Goal: Task Accomplishment & Management: Manage account settings

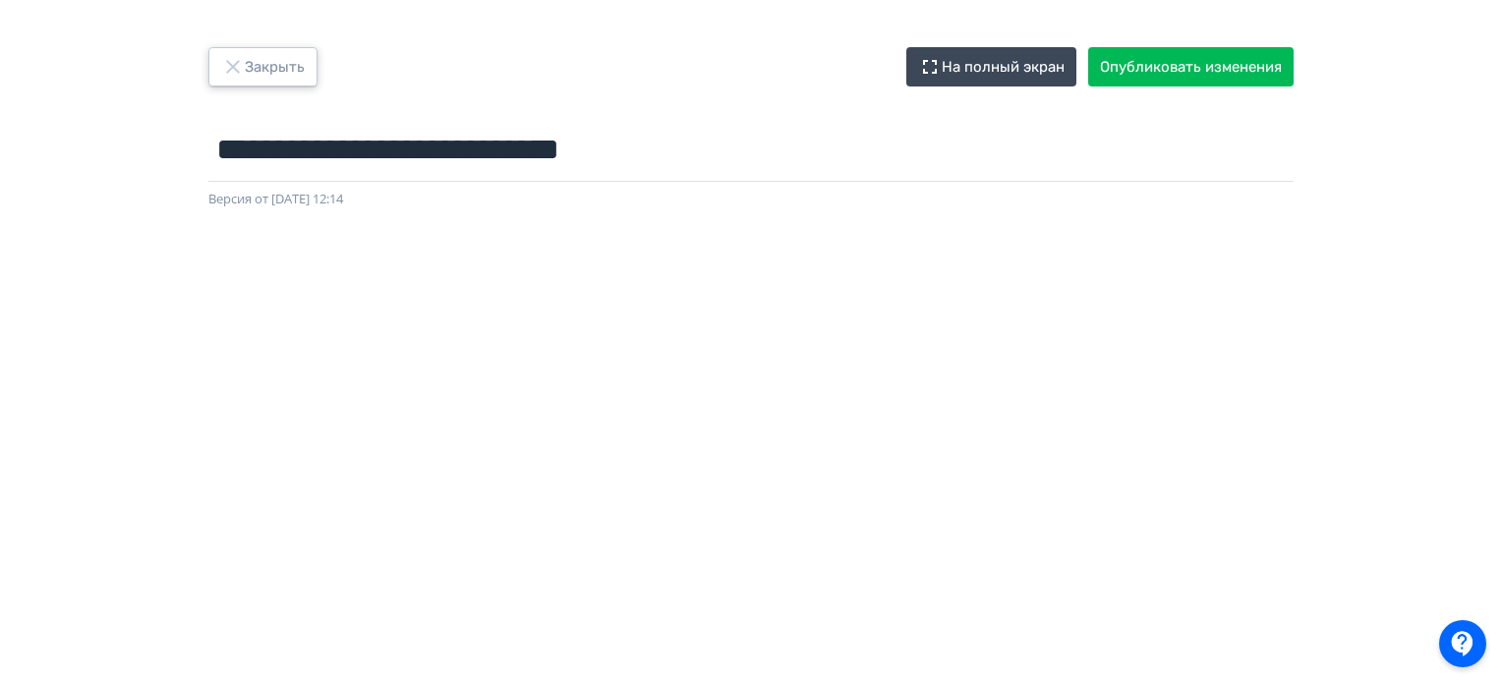
click at [270, 70] on button "Закрыть" at bounding box center [262, 66] width 109 height 39
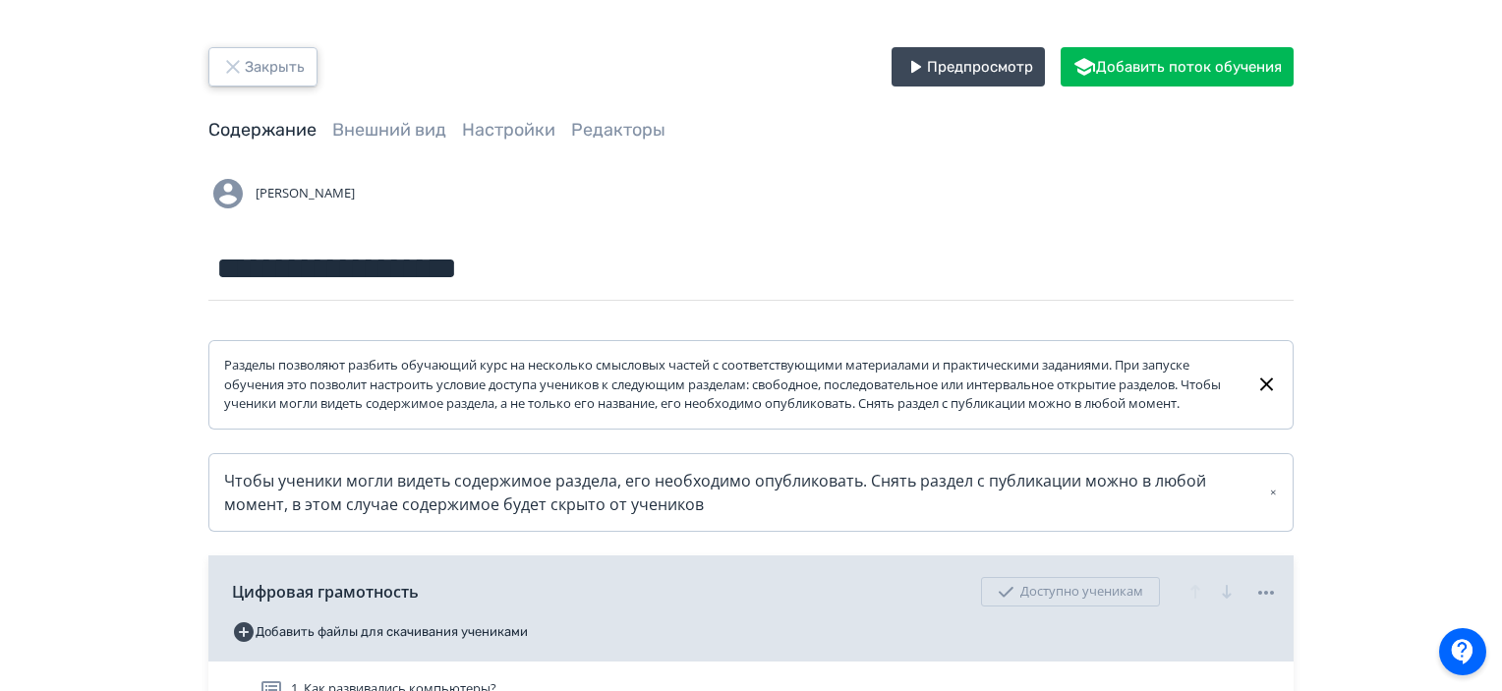
click at [270, 70] on button "Закрыть" at bounding box center [262, 66] width 109 height 39
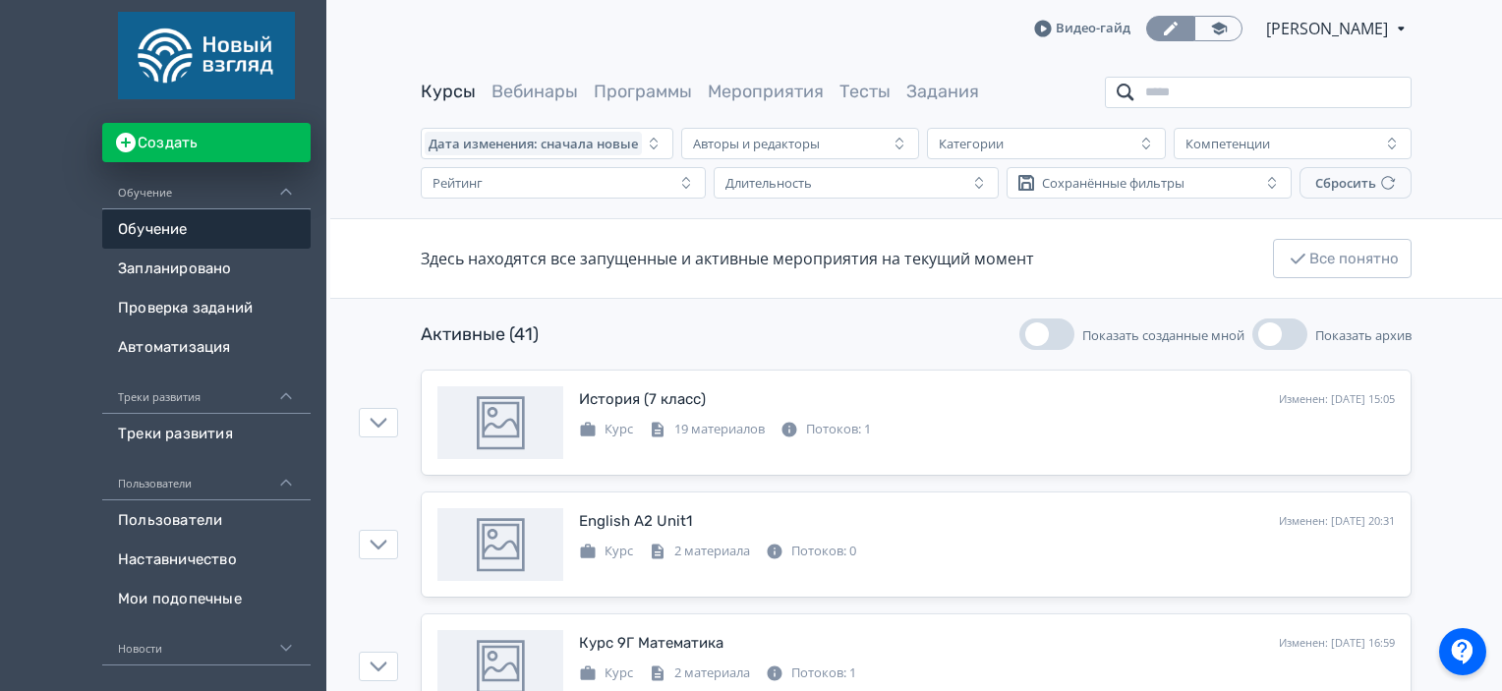
click at [1309, 97] on input "search" at bounding box center [1258, 92] width 307 height 31
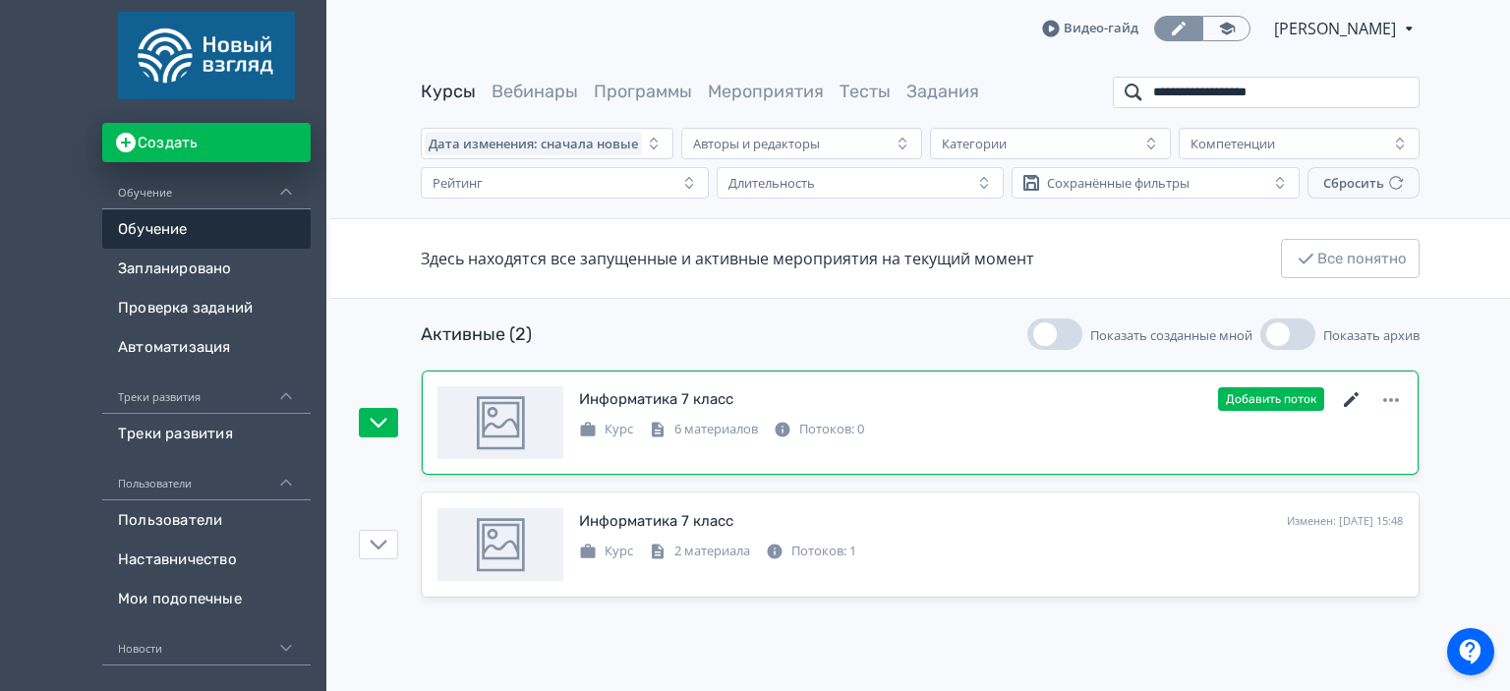
type input "**********"
click at [1356, 393] on icon at bounding box center [1351, 399] width 15 height 15
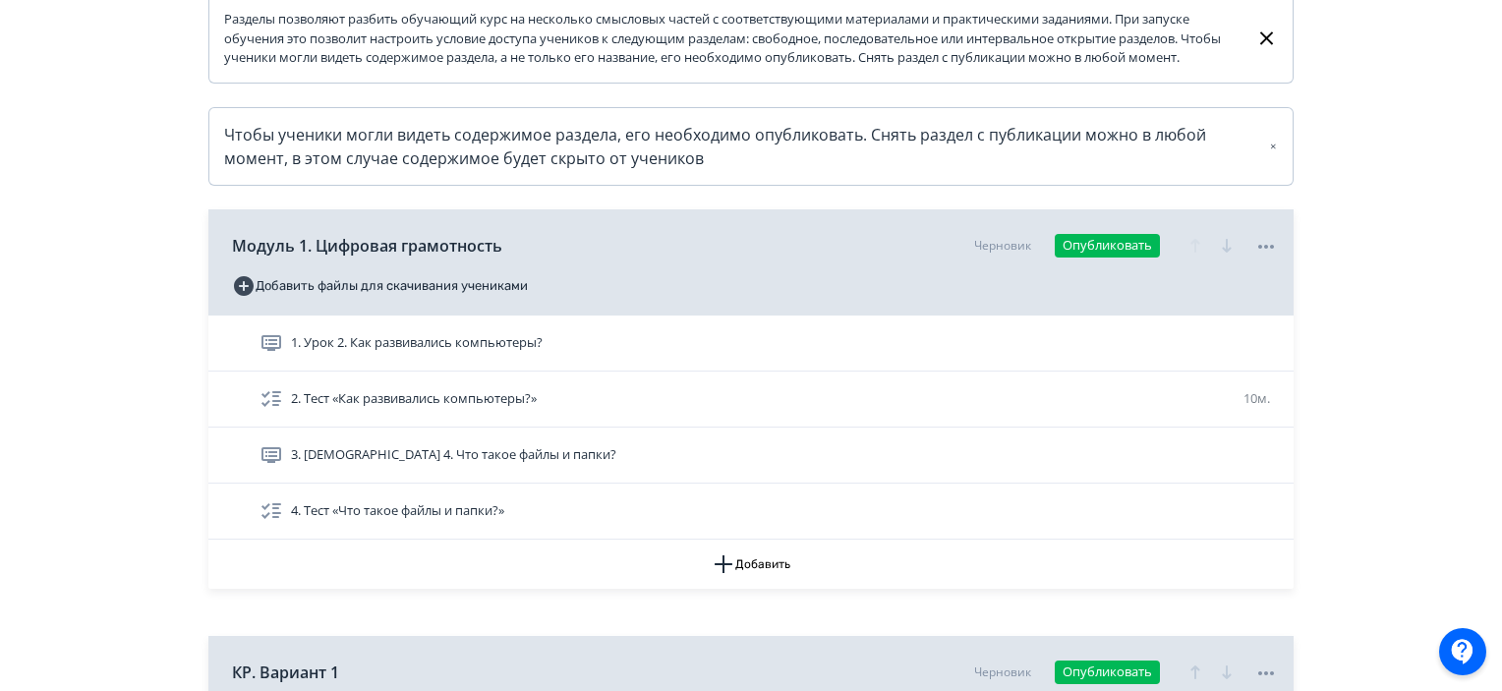
scroll to position [393, 0]
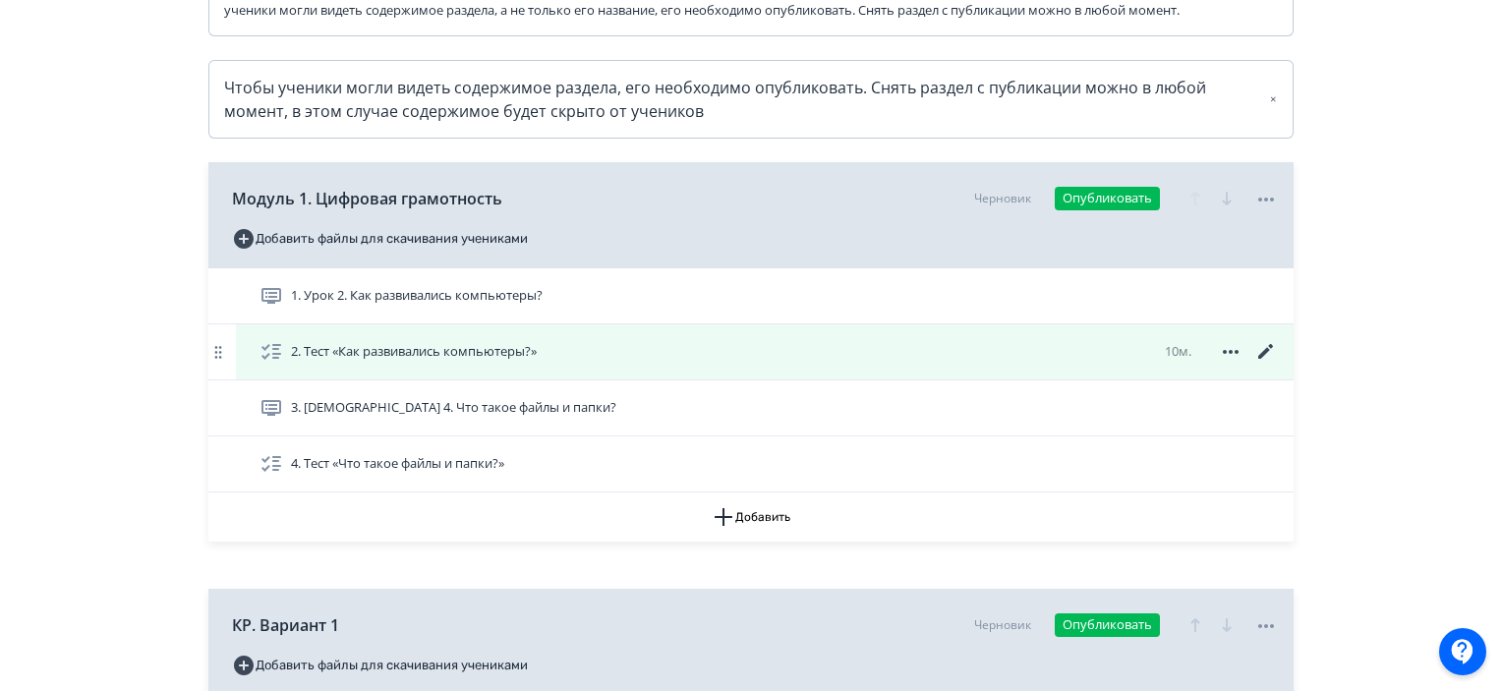
click at [1269, 364] on icon at bounding box center [1266, 352] width 24 height 24
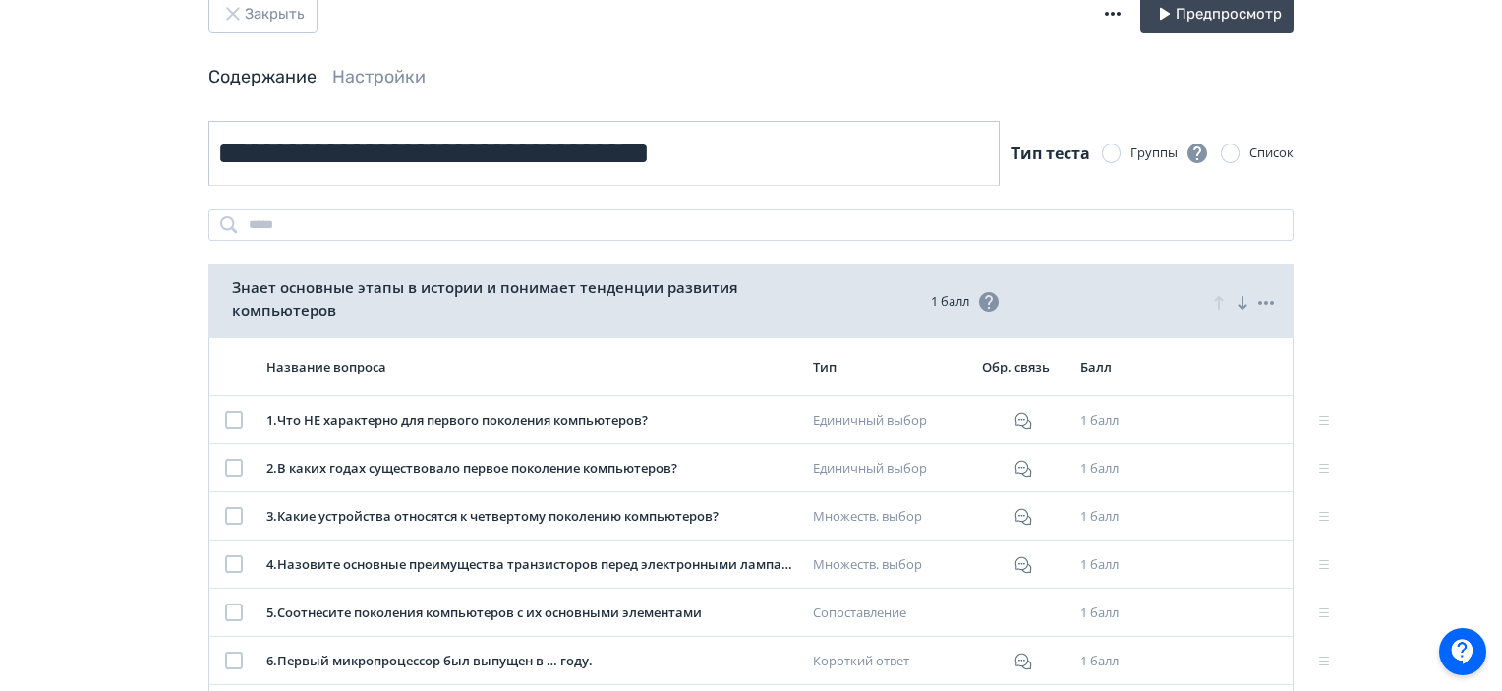
scroll to position [98, 0]
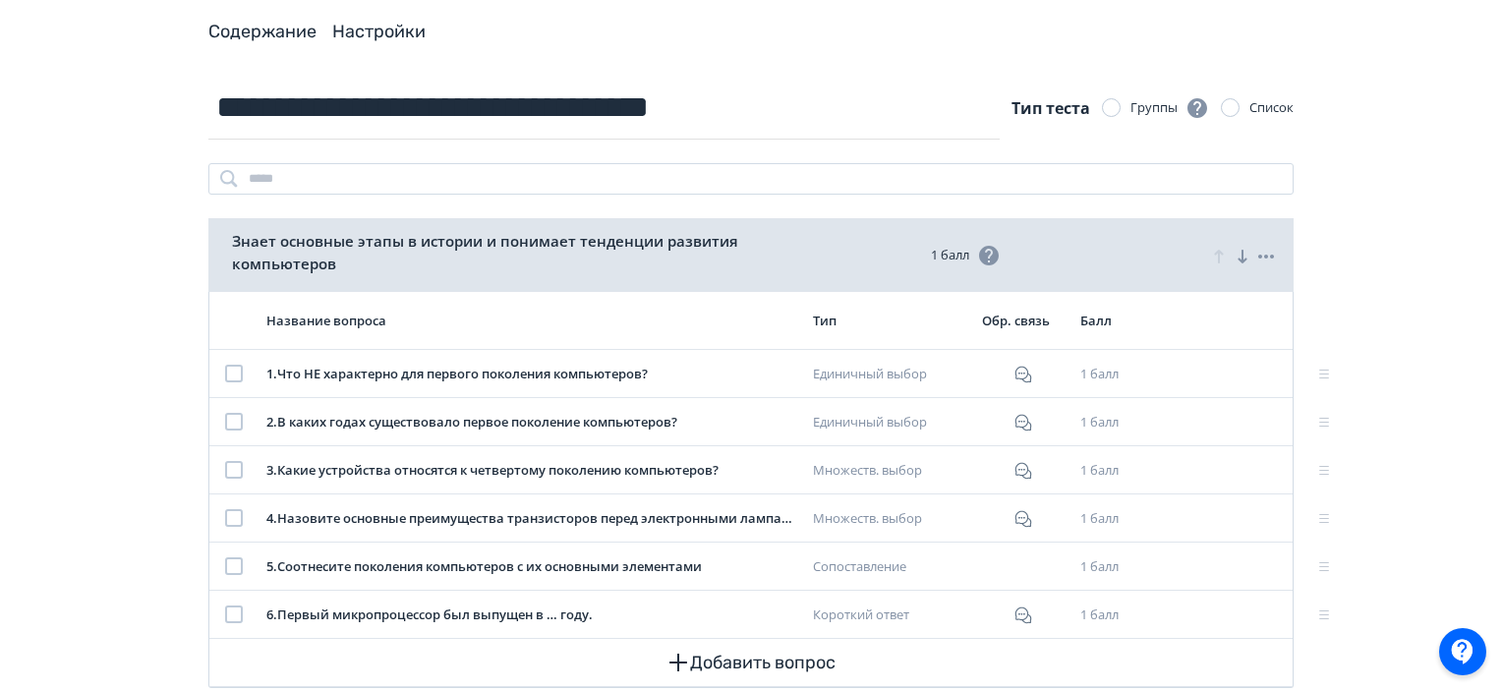
click at [376, 29] on link "Настройки" at bounding box center [378, 32] width 93 height 22
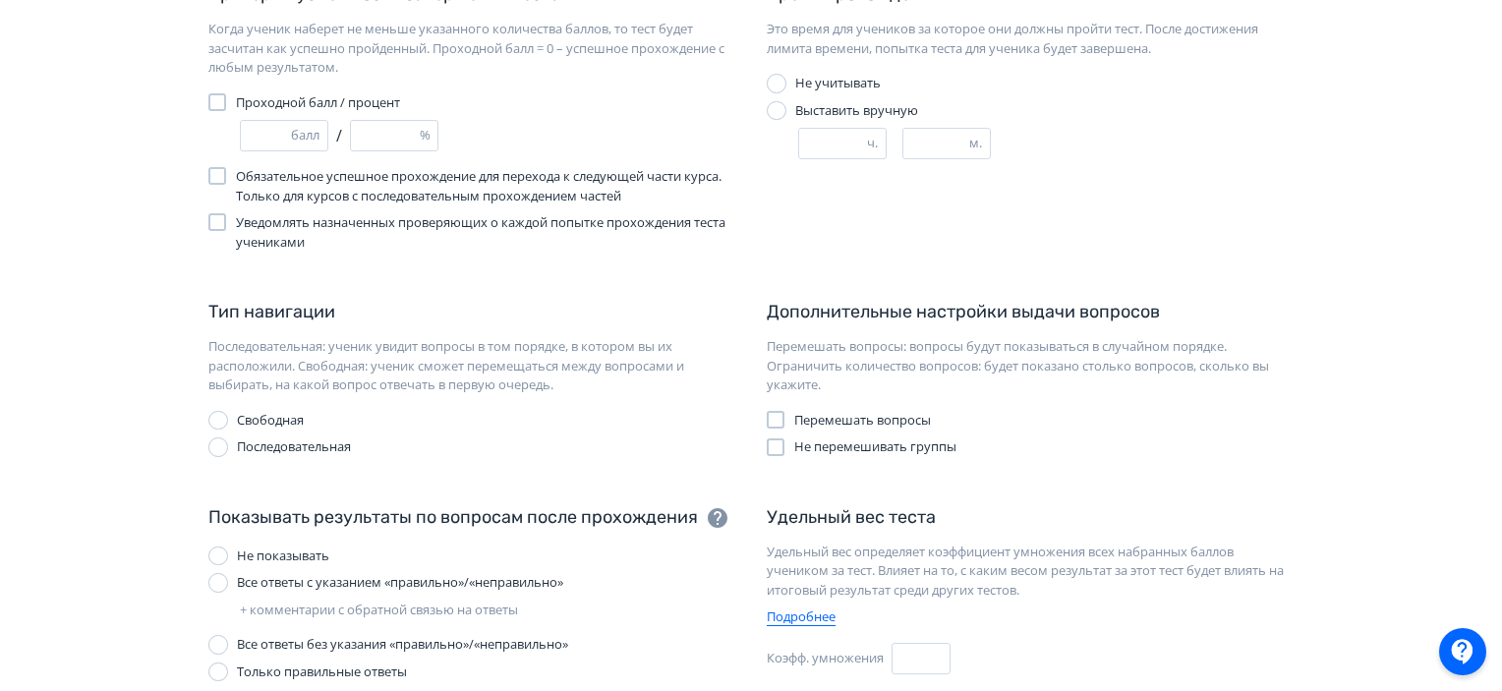
scroll to position [197, 0]
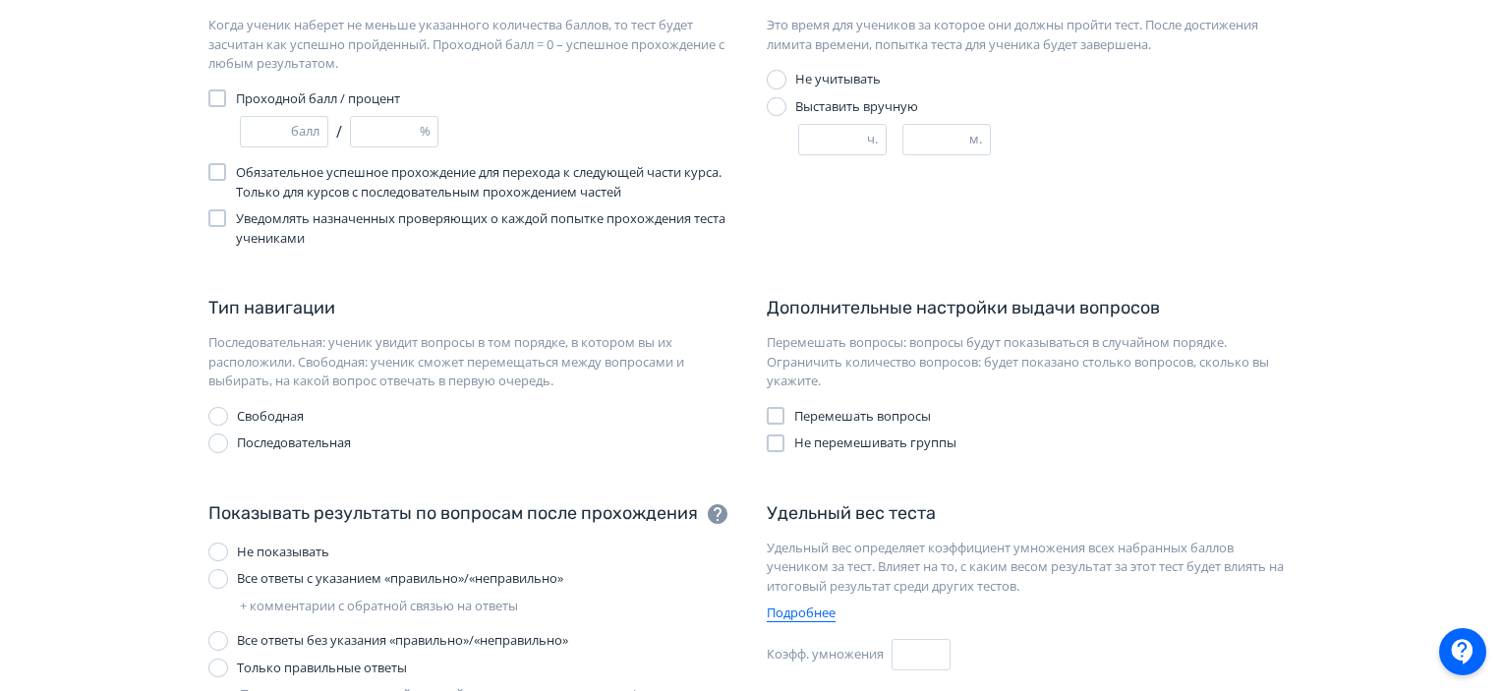
click at [776, 412] on div at bounding box center [776, 416] width 18 height 18
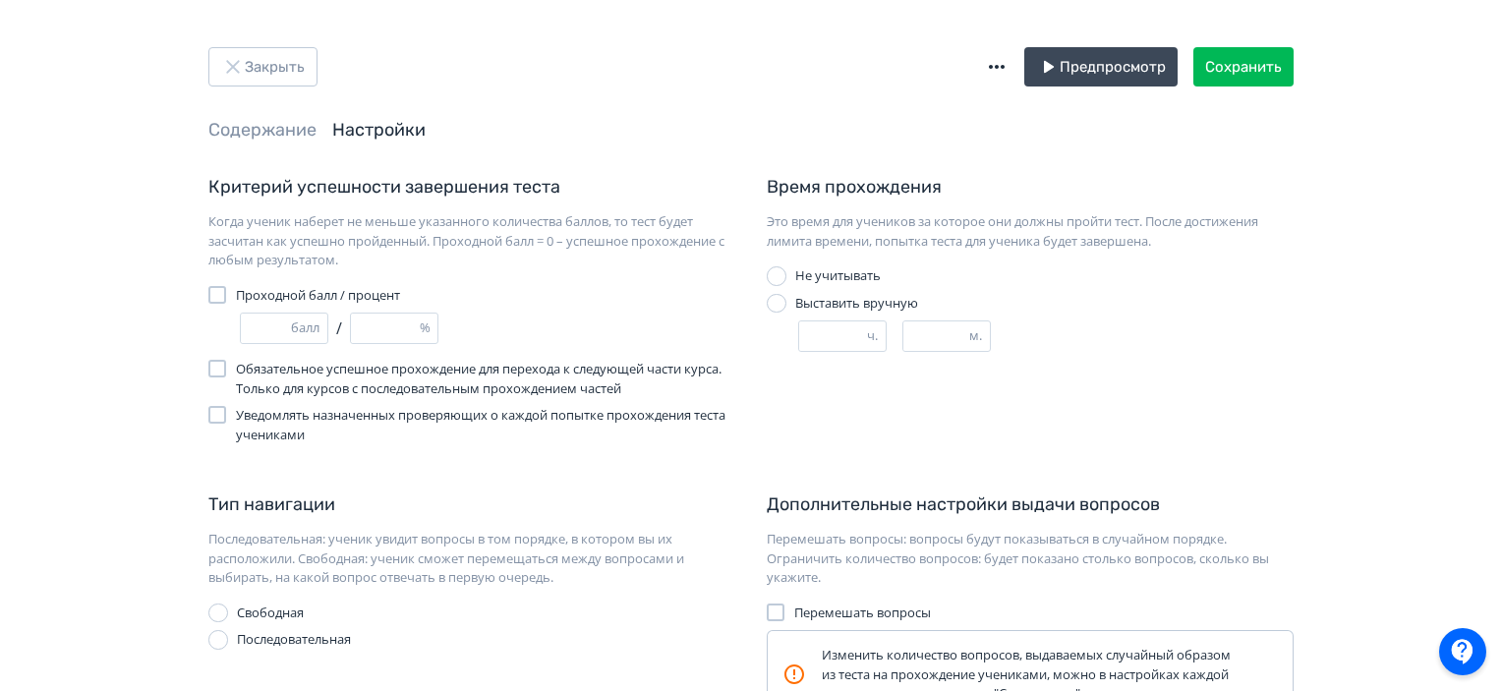
scroll to position [98, 0]
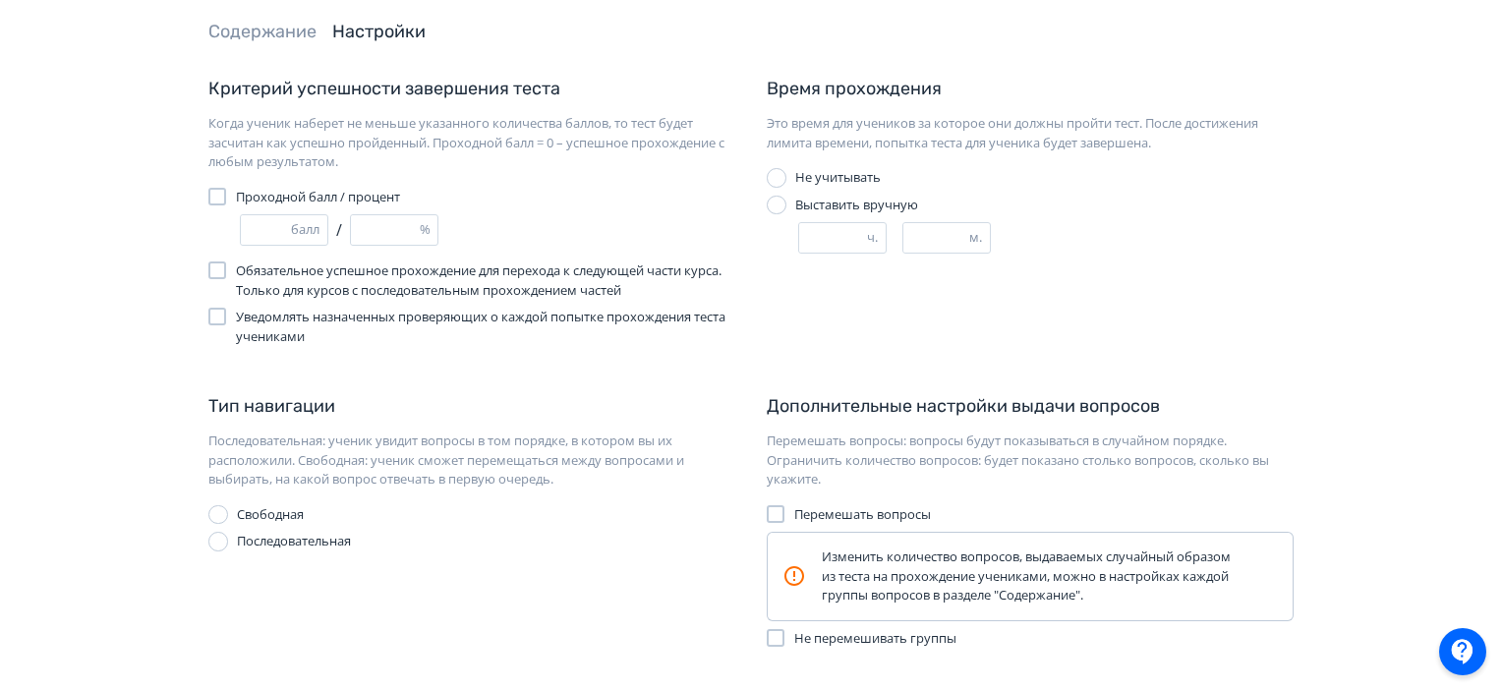
click at [1372, 353] on div "Закрыть Предпросмотр Сохранить Содержание Настройки Критерий успешности заверше…" at bounding box center [751, 700] width 1502 height 1596
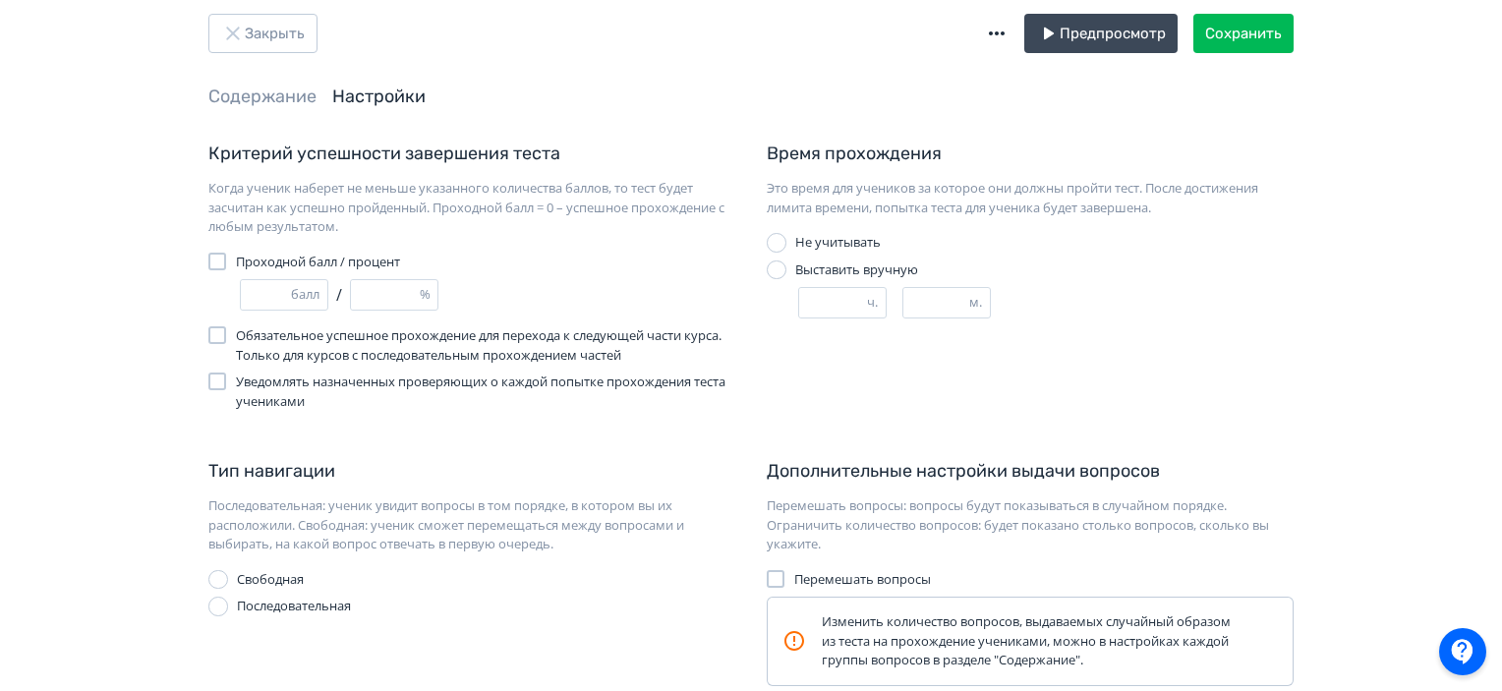
scroll to position [0, 0]
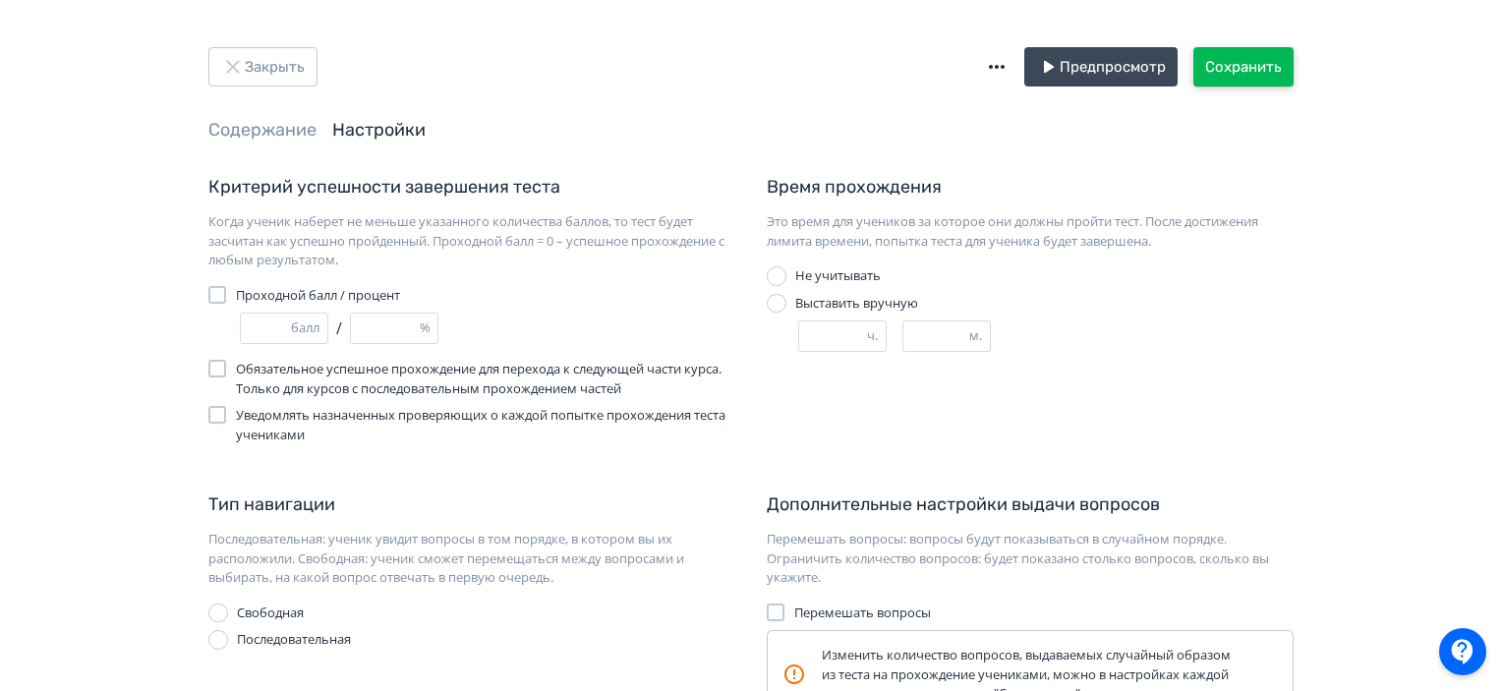
click at [1260, 64] on button "Сохранить" at bounding box center [1243, 66] width 100 height 39
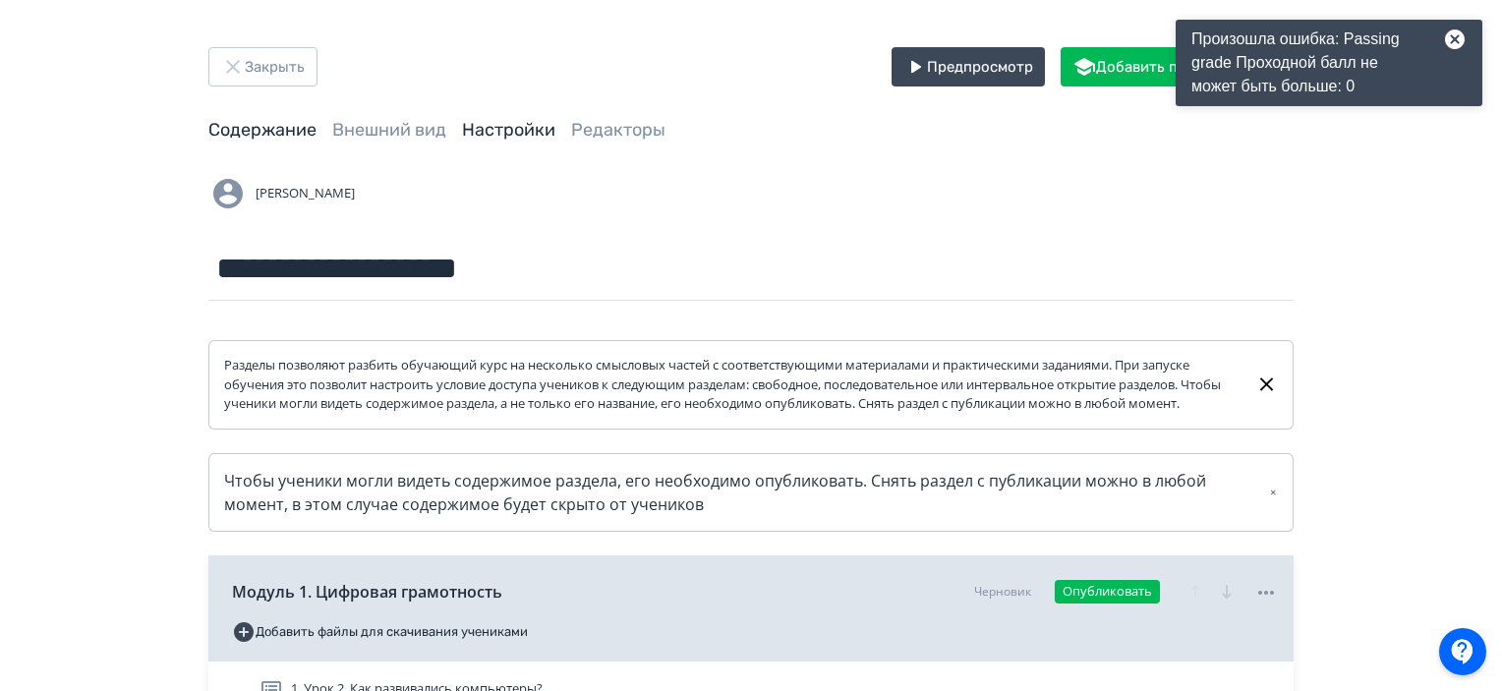
click at [515, 127] on link "Настройки" at bounding box center [508, 130] width 93 height 22
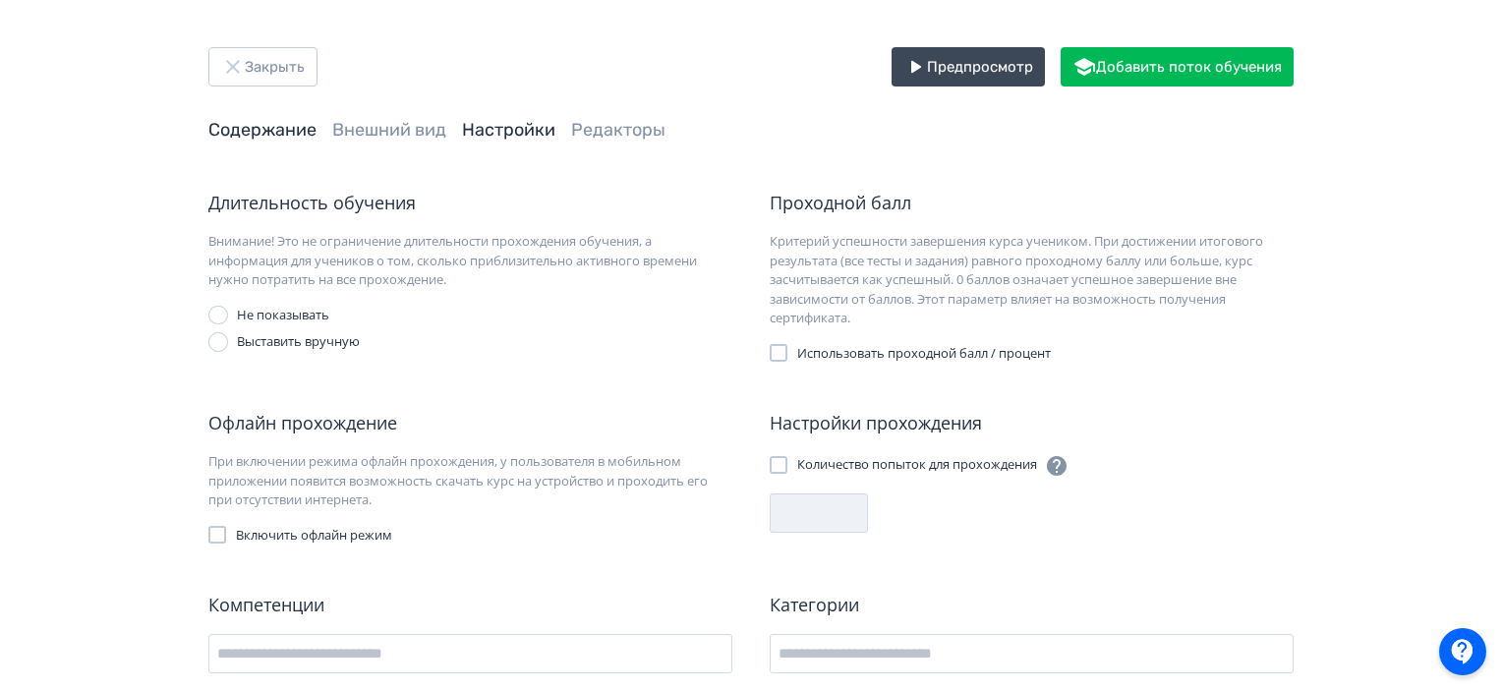
click at [291, 134] on link "Содержание" at bounding box center [262, 130] width 108 height 22
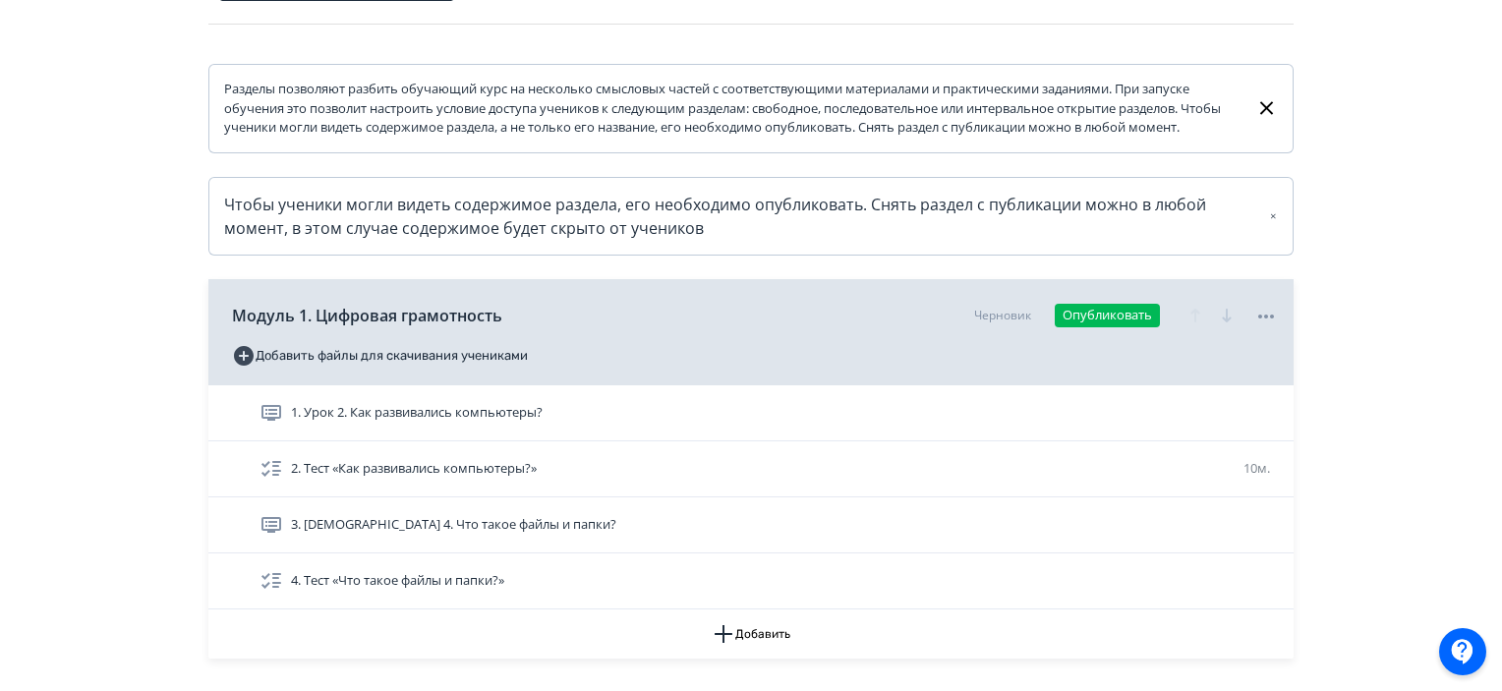
scroll to position [295, 0]
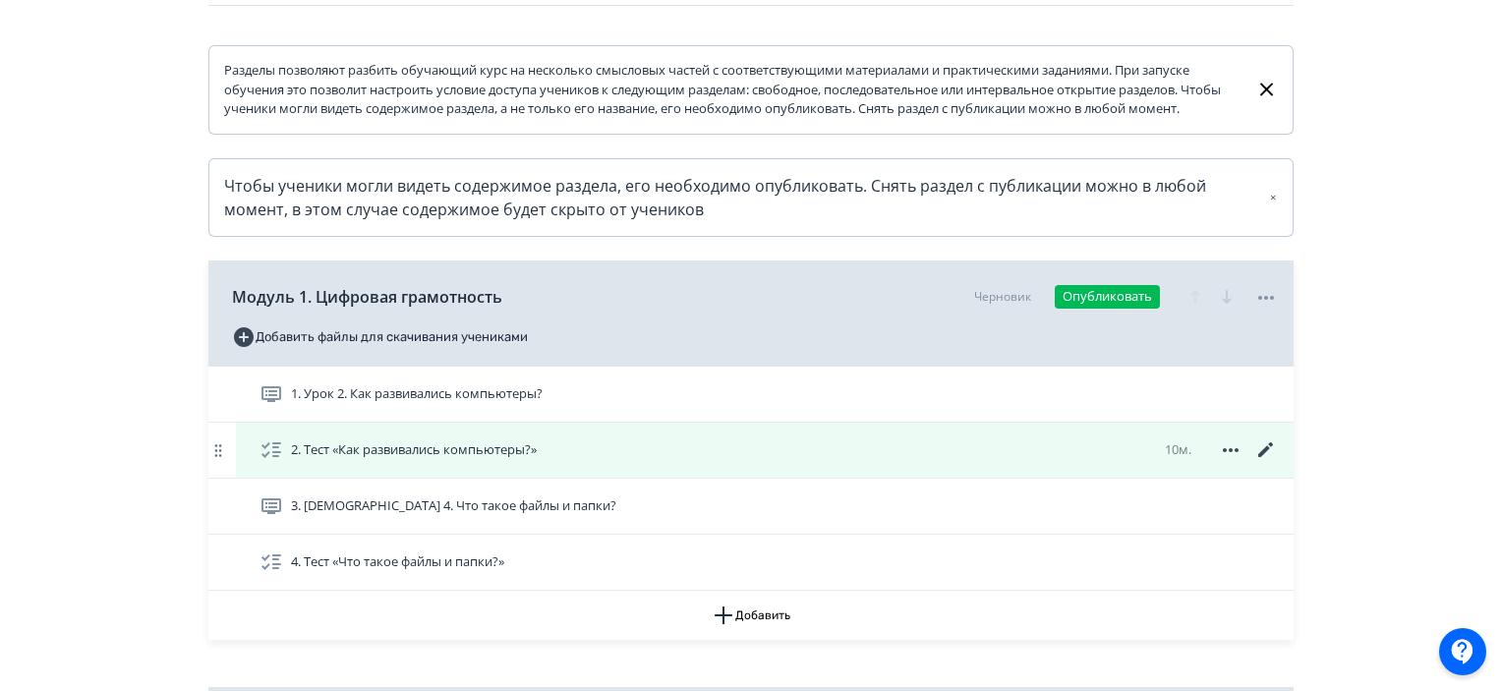
click at [1266, 459] on icon at bounding box center [1266, 450] width 24 height 24
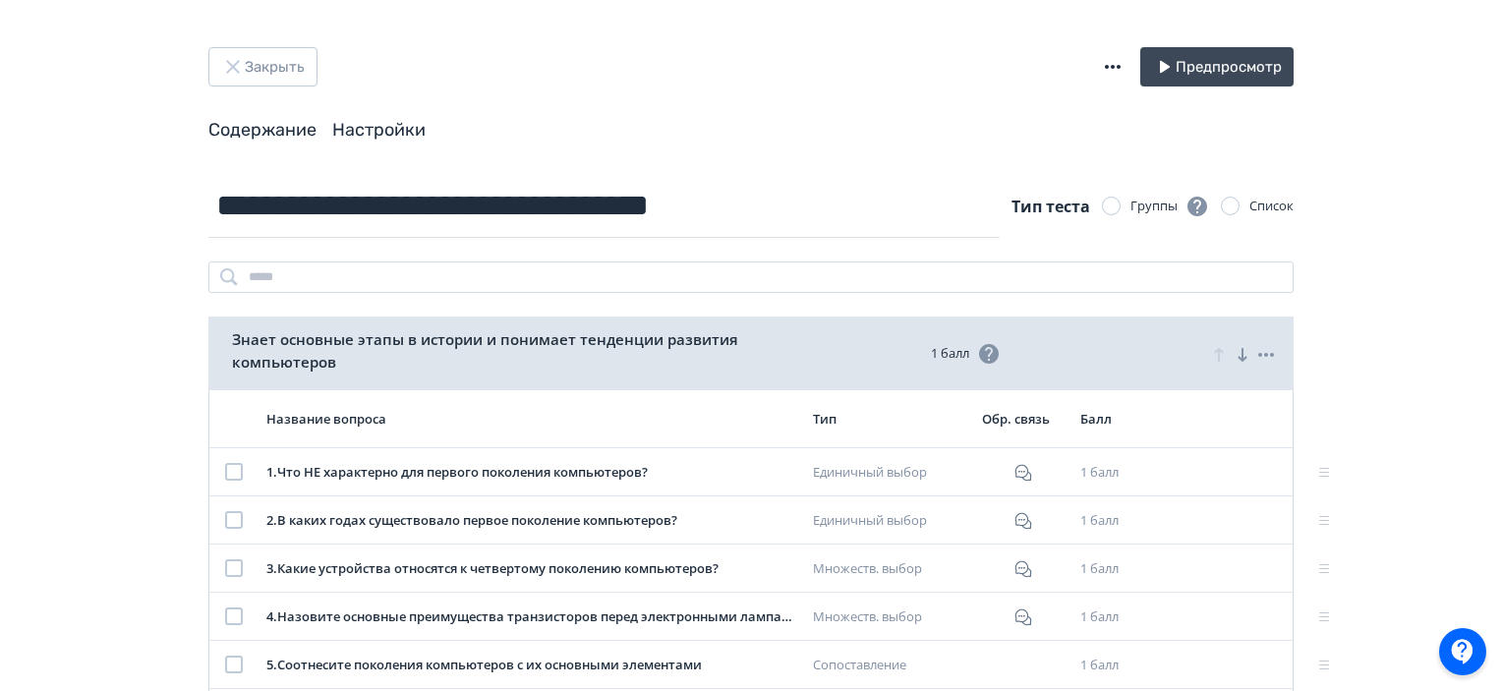
click at [387, 120] on link "Настройки" at bounding box center [378, 130] width 93 height 22
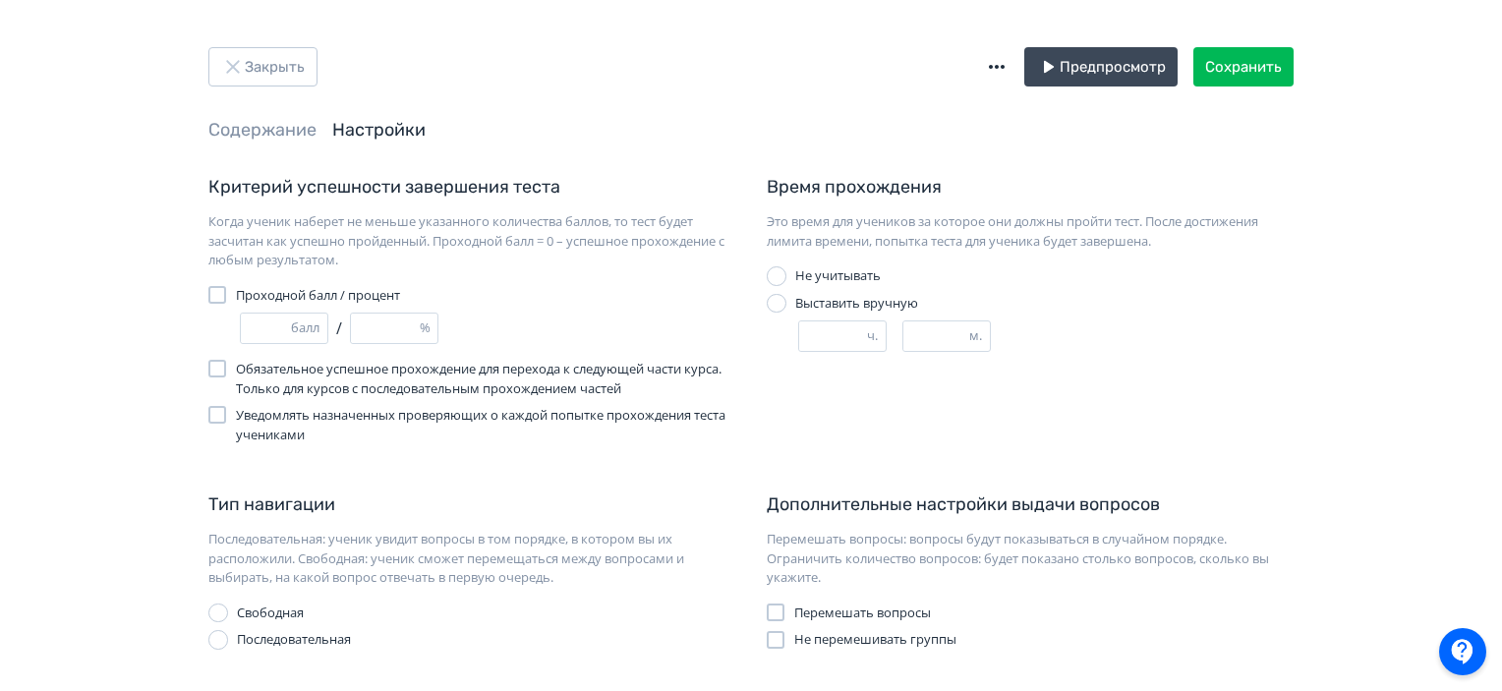
drag, startPoint x: 259, startPoint y: 321, endPoint x: 232, endPoint y: 321, distance: 27.5
click at [232, 321] on div "* балл / ** %" at bounding box center [471, 328] width 527 height 31
type input "*"
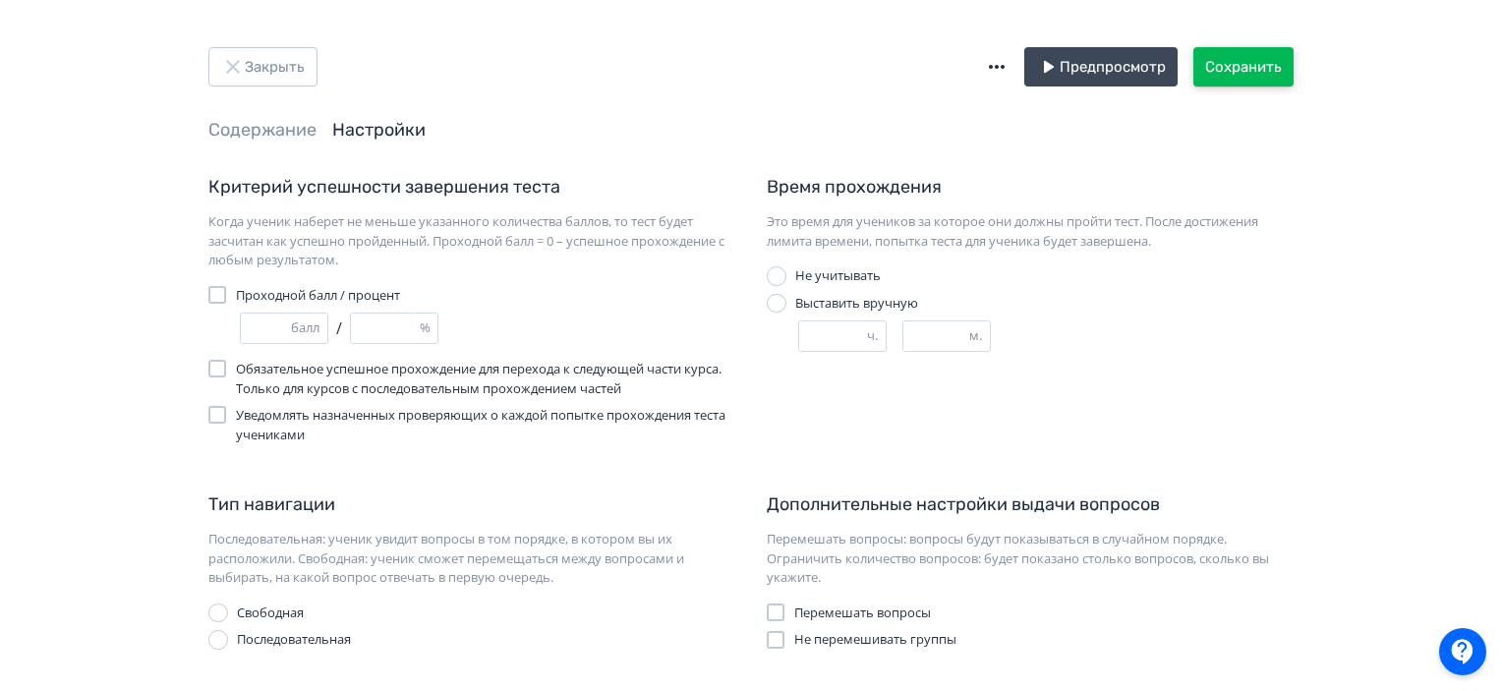
click at [1250, 64] on button "Сохранить" at bounding box center [1243, 66] width 100 height 39
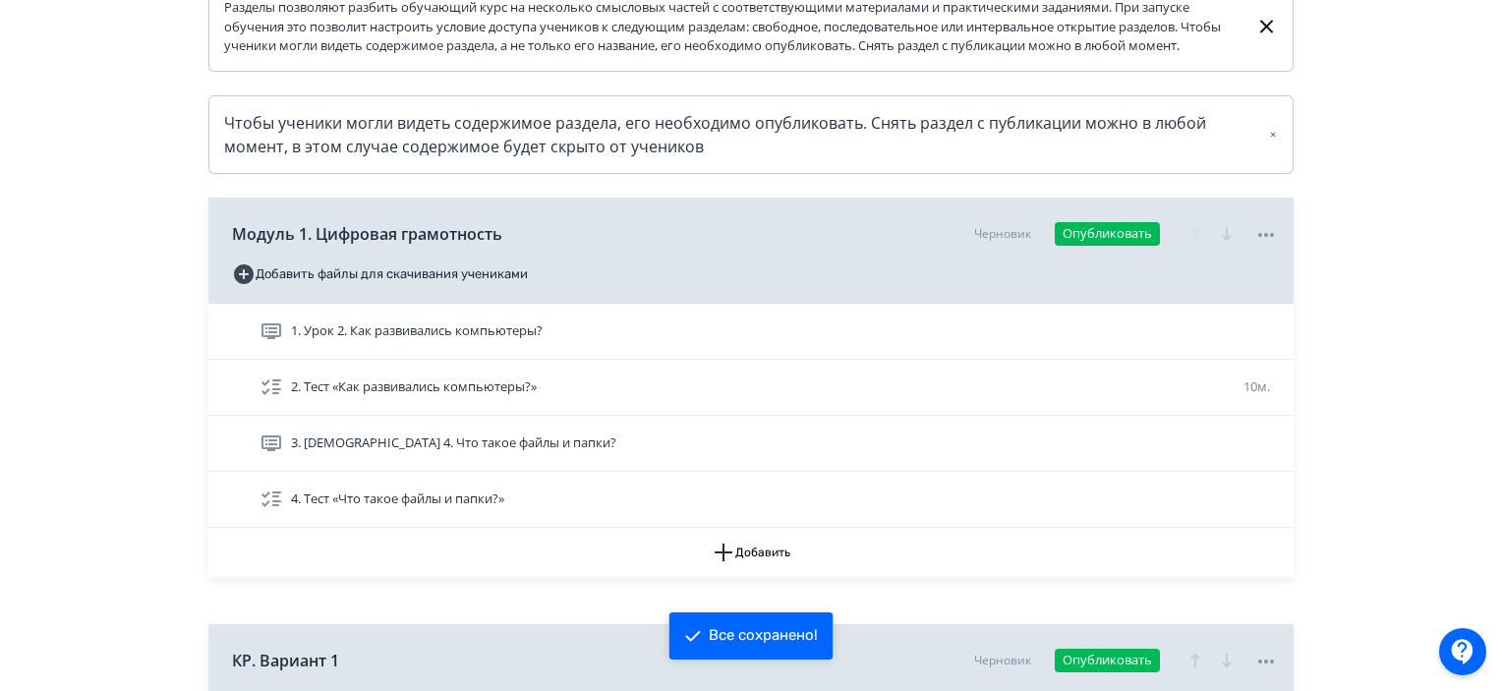
scroll to position [393, 0]
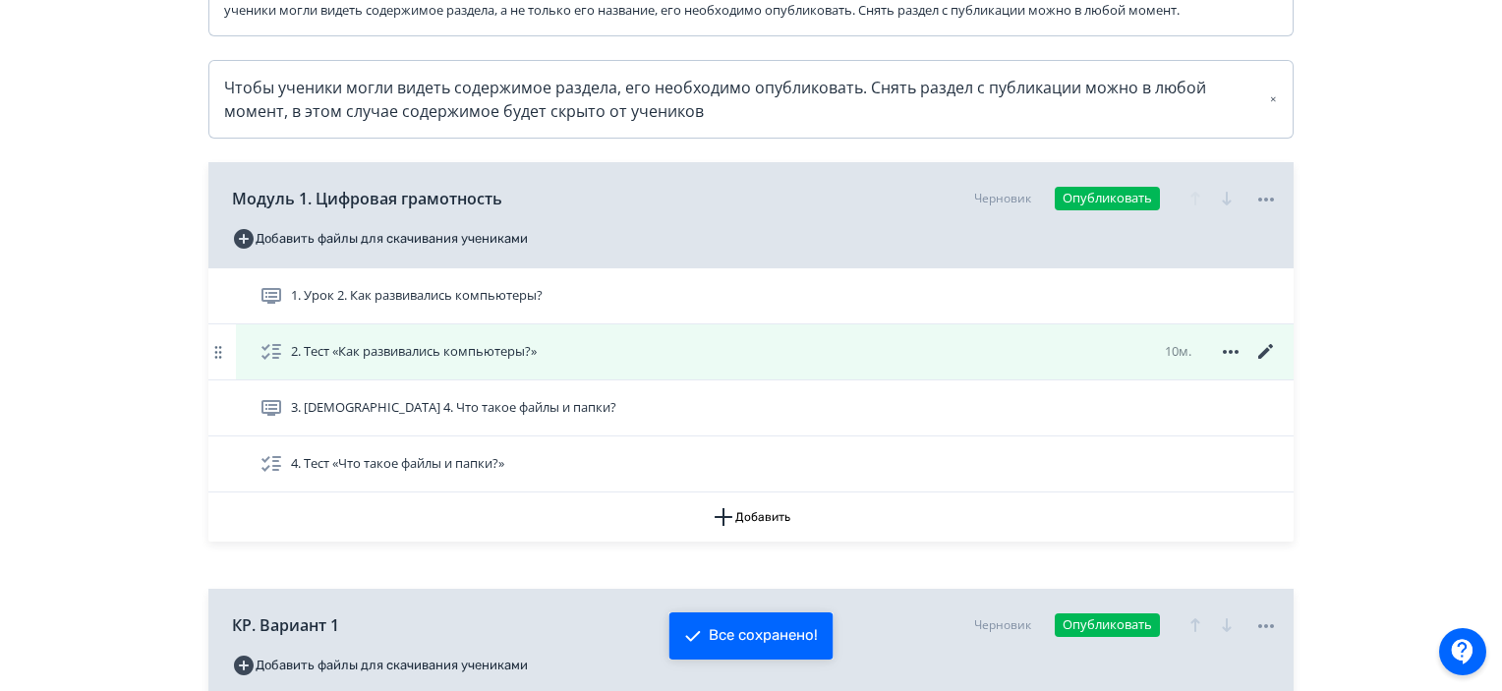
click at [1267, 364] on icon at bounding box center [1266, 352] width 24 height 24
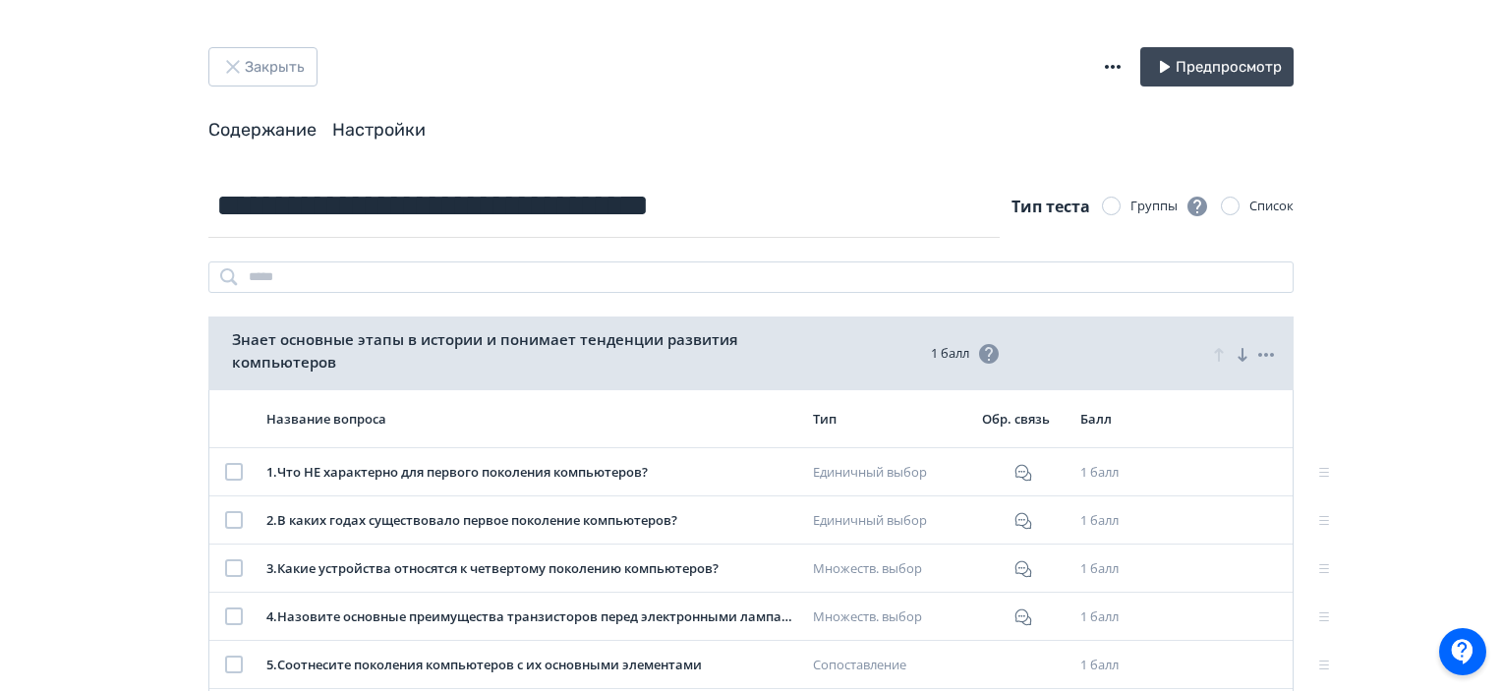
click at [377, 125] on link "Настройки" at bounding box center [378, 130] width 93 height 22
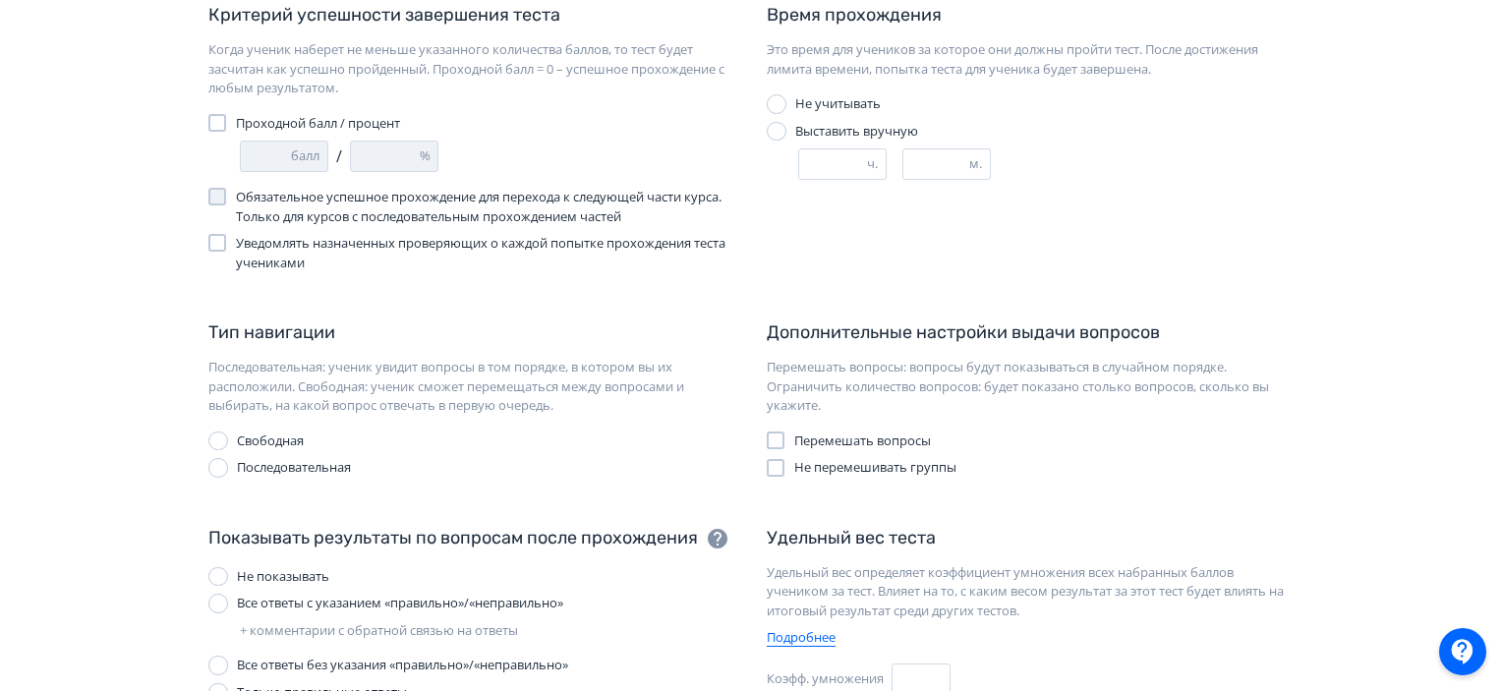
scroll to position [197, 0]
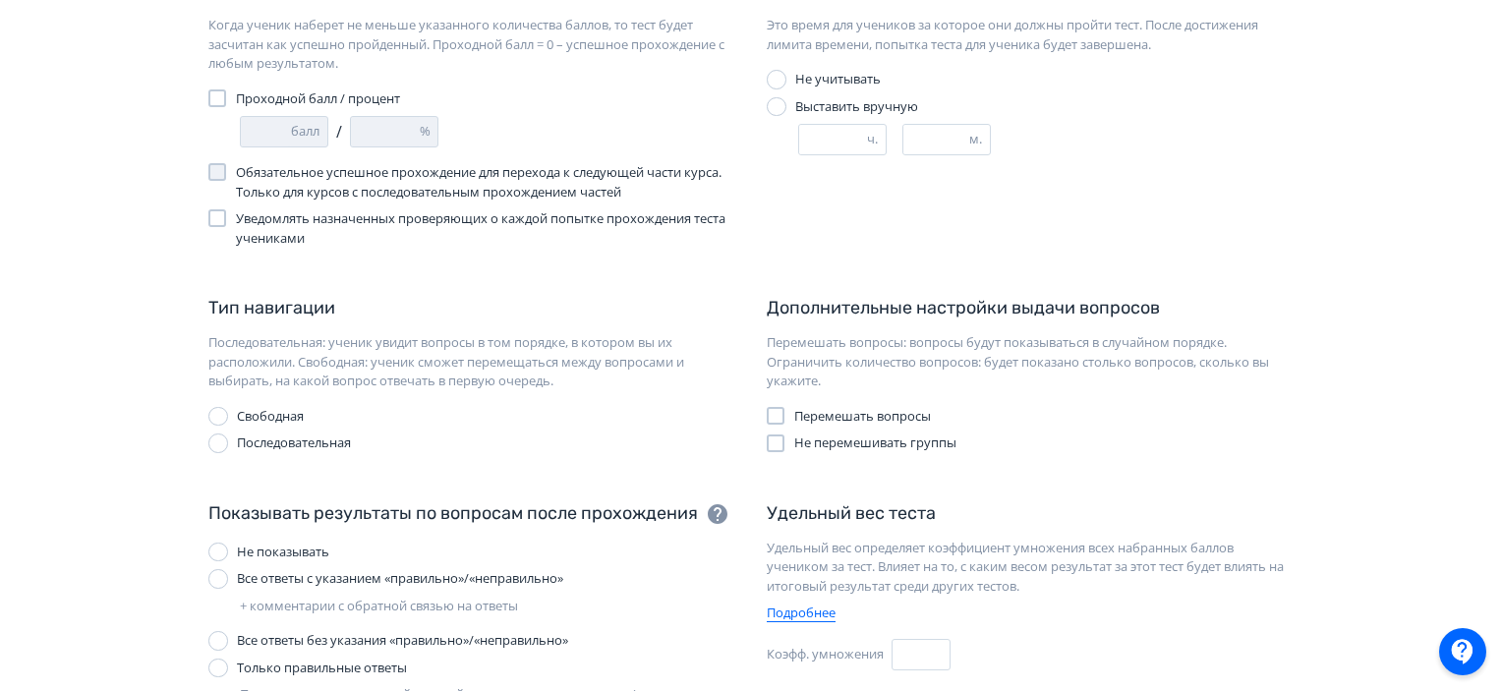
click at [798, 420] on span "Перемешать вопросы" at bounding box center [862, 417] width 137 height 20
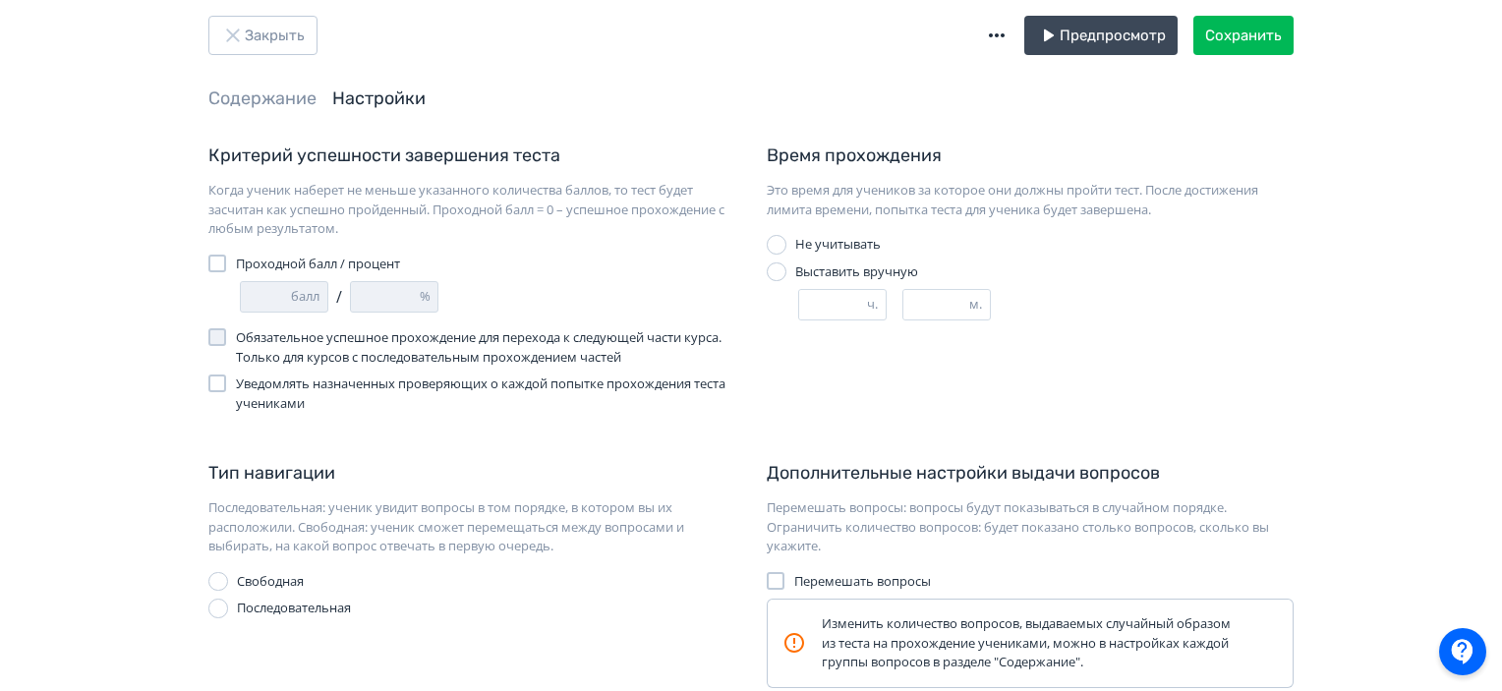
scroll to position [0, 0]
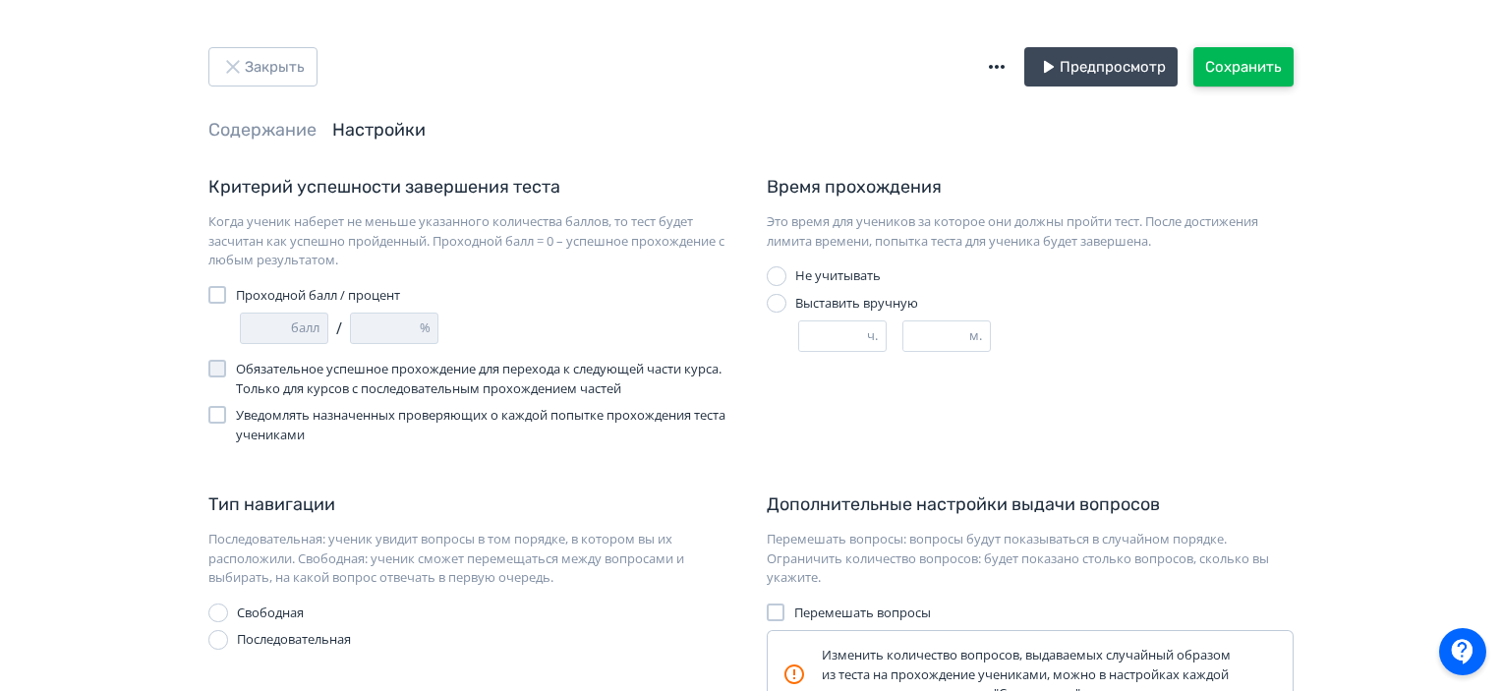
click at [1249, 61] on button "Сохранить" at bounding box center [1243, 66] width 100 height 39
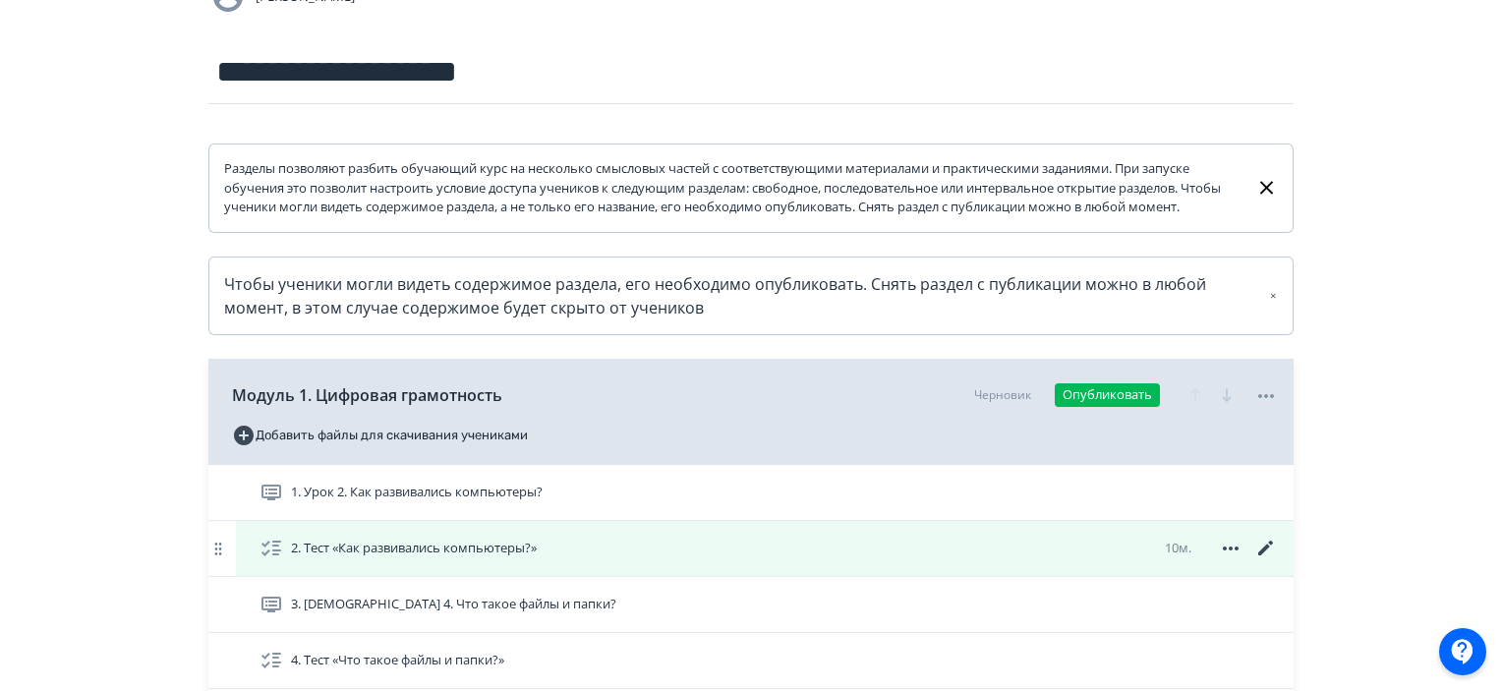
scroll to position [295, 0]
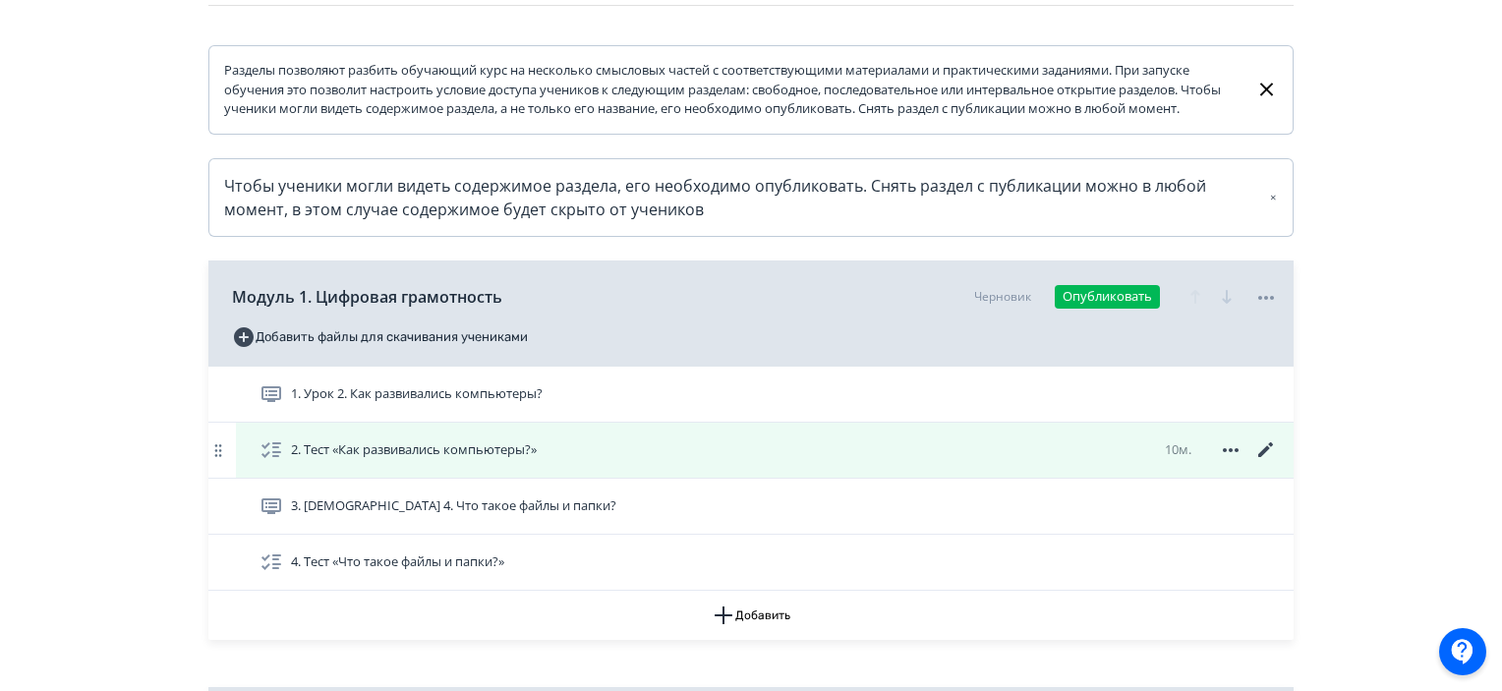
click at [1266, 462] on icon at bounding box center [1266, 450] width 24 height 24
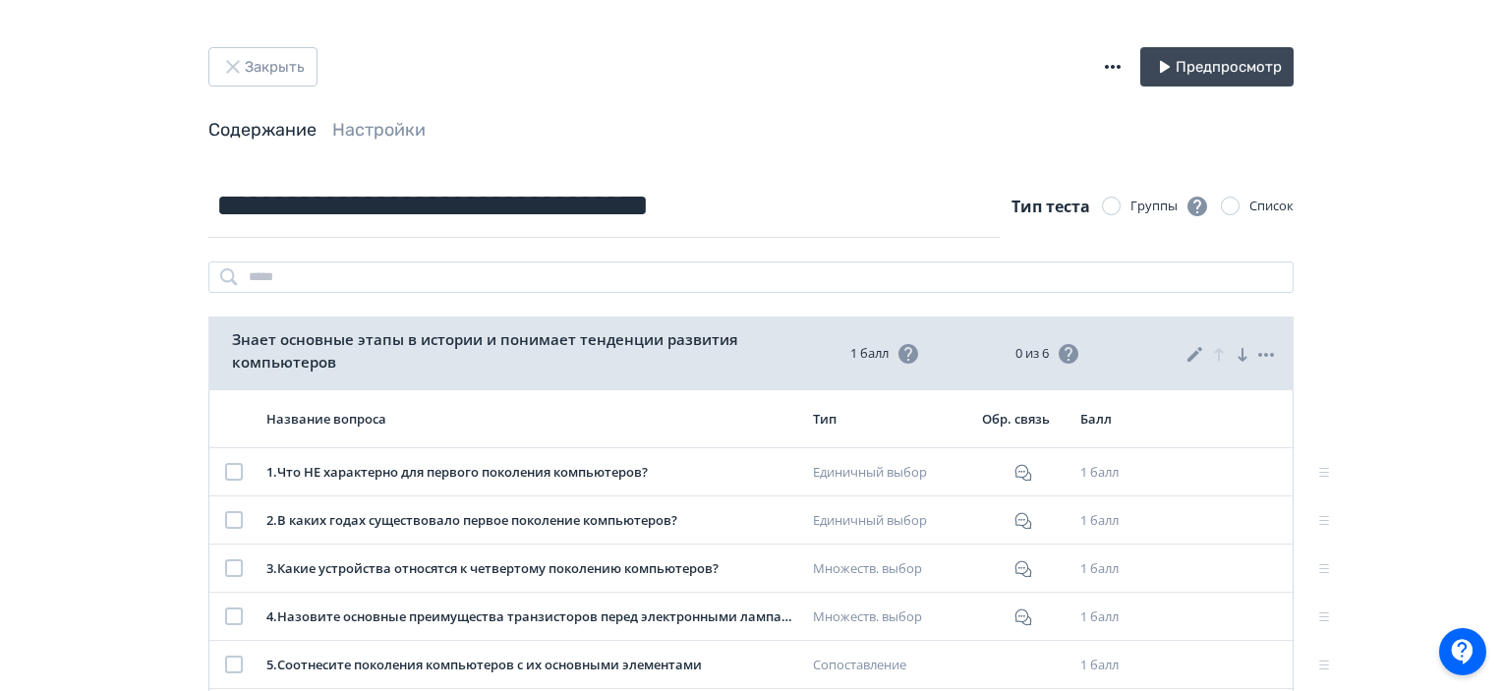
click at [1192, 350] on icon at bounding box center [1195, 355] width 24 height 24
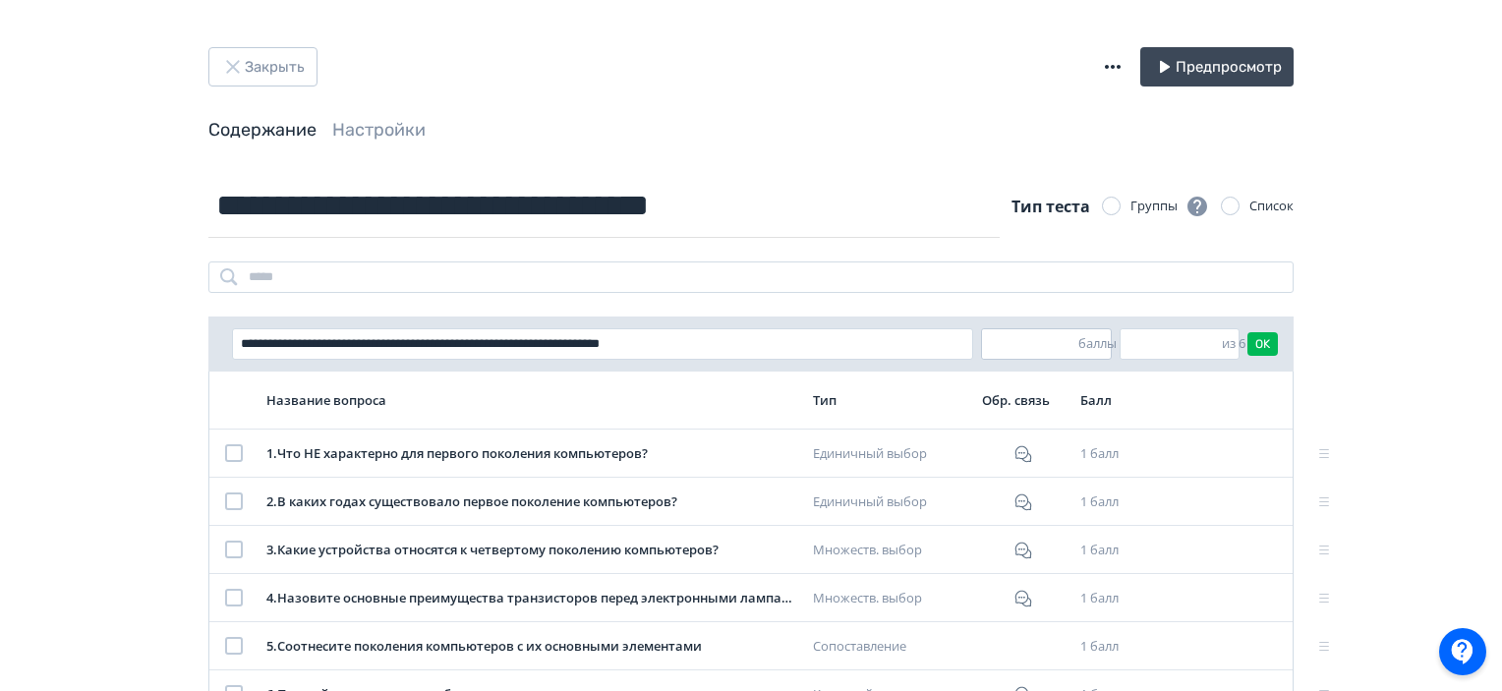
drag, startPoint x: 1152, startPoint y: 338, endPoint x: 1073, endPoint y: 340, distance: 78.7
click at [1073, 340] on form "**********" at bounding box center [755, 343] width 1046 height 31
type input "*"
click at [1262, 340] on button "OK" at bounding box center [1262, 344] width 30 height 24
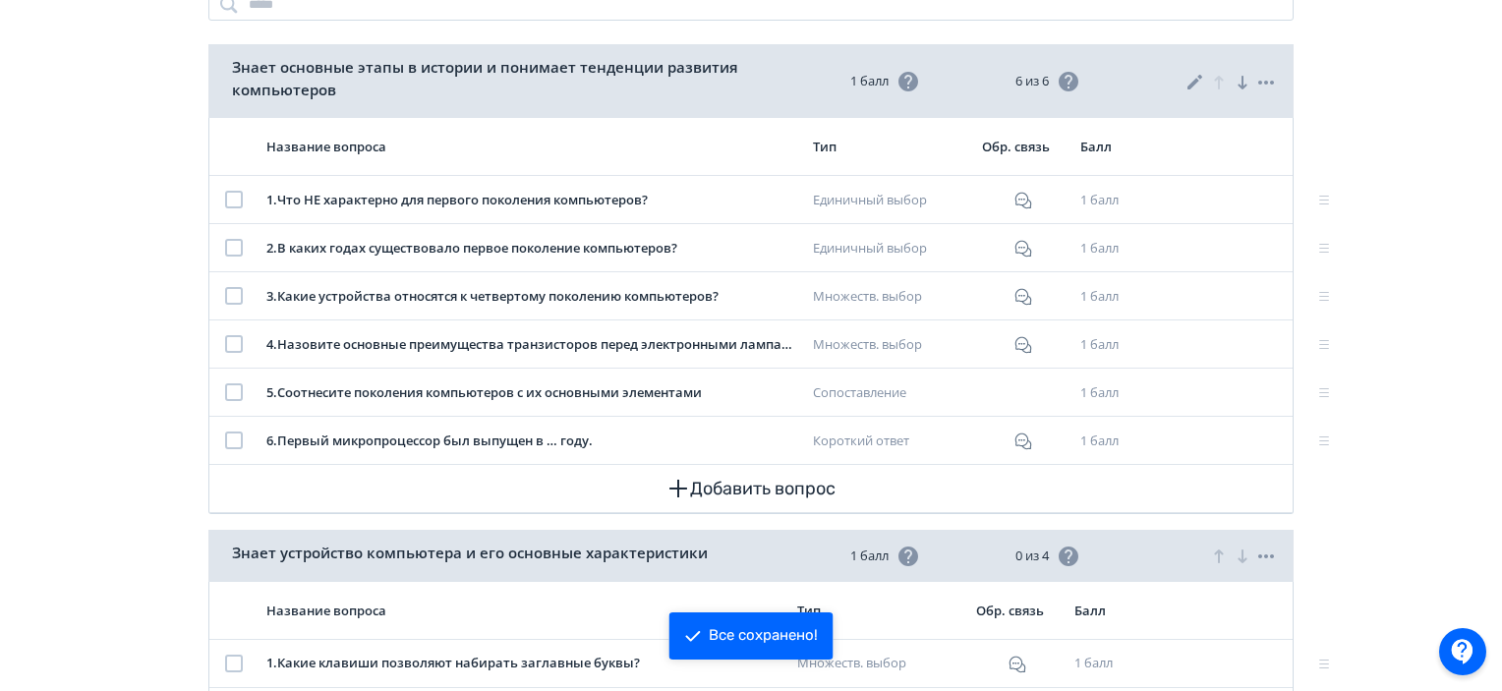
scroll to position [393, 0]
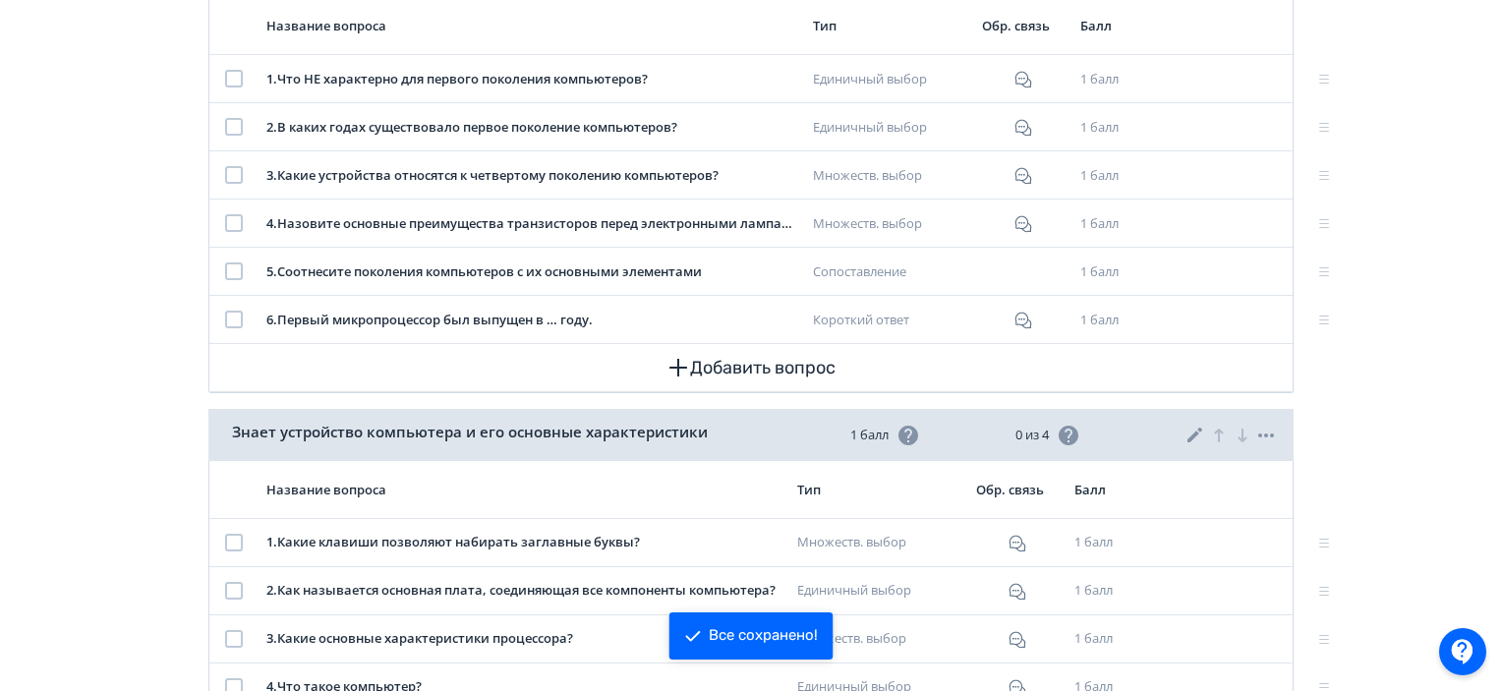
click at [1195, 431] on icon at bounding box center [1194, 435] width 15 height 15
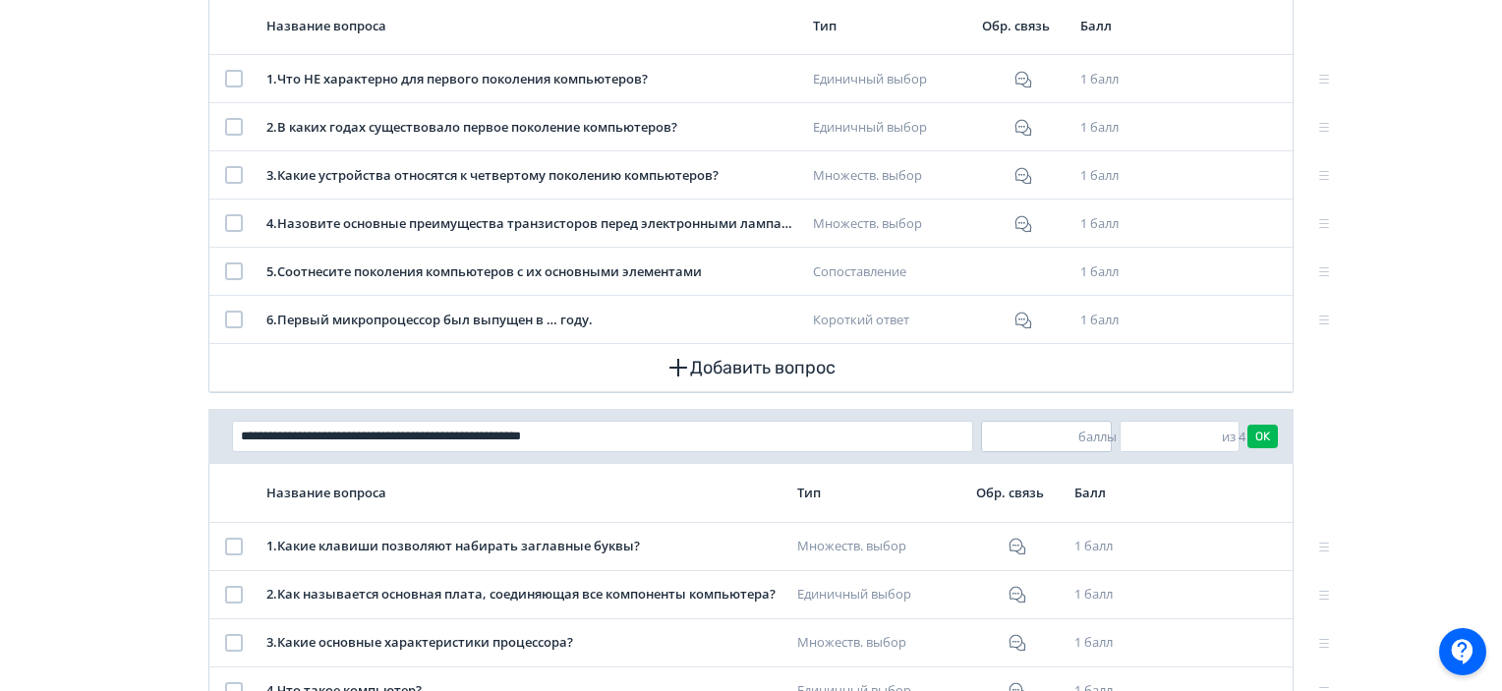
drag, startPoint x: 1151, startPoint y: 436, endPoint x: 1078, endPoint y: 447, distance: 73.5
click at [1078, 447] on form "**********" at bounding box center [755, 436] width 1046 height 31
type input "*"
click at [1266, 431] on button "OK" at bounding box center [1262, 437] width 30 height 24
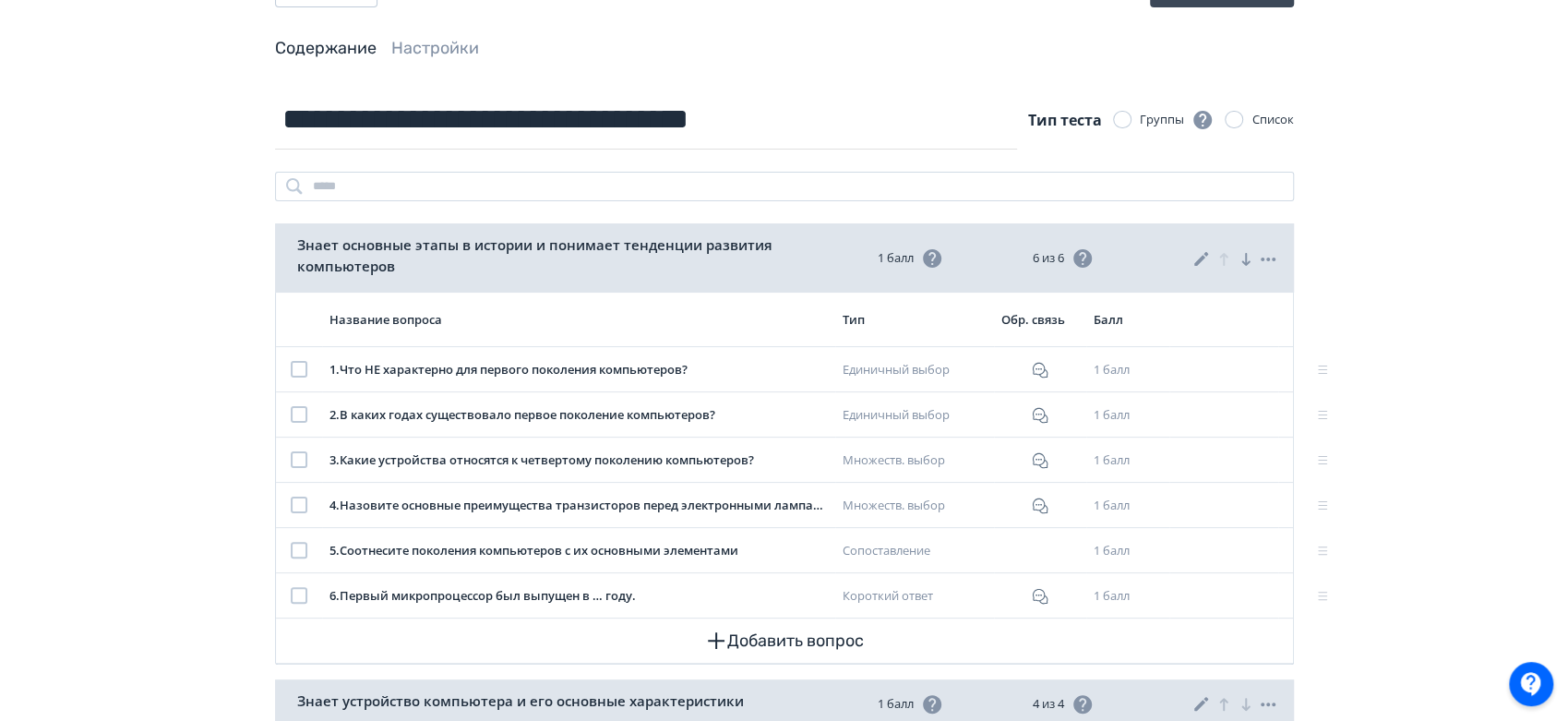
scroll to position [0, 0]
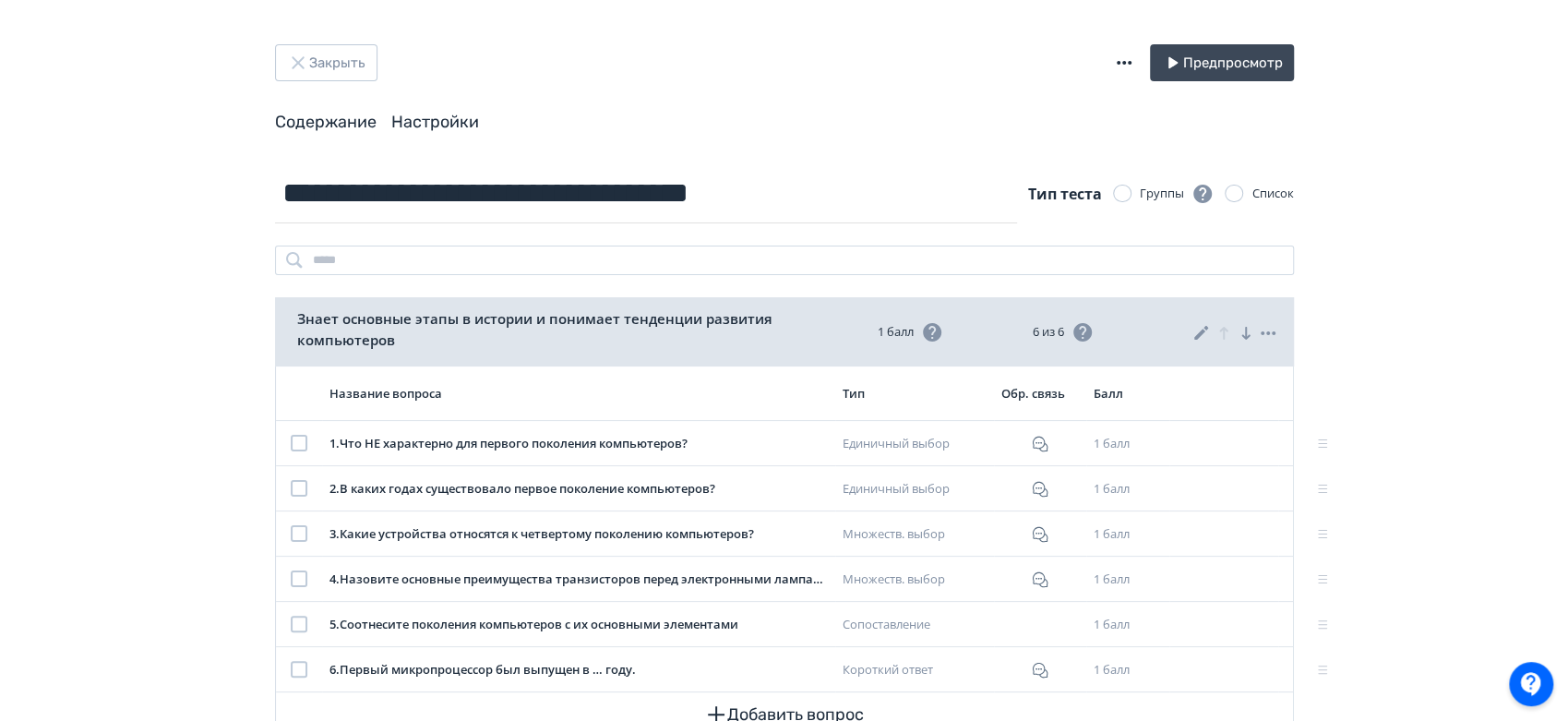
click at [430, 116] on link "Настройки" at bounding box center [435, 122] width 87 height 21
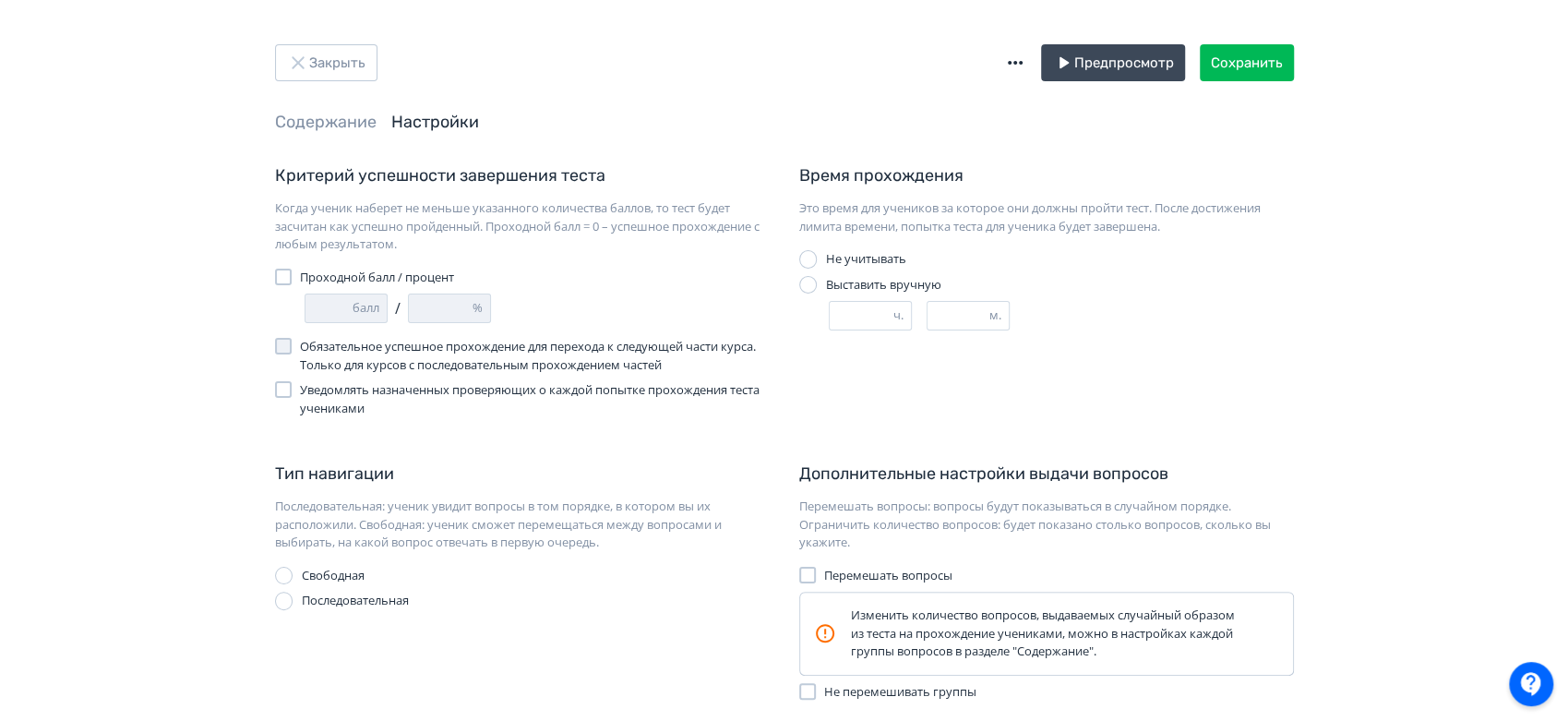
click at [286, 271] on div at bounding box center [284, 277] width 17 height 17
drag, startPoint x: 323, startPoint y: 308, endPoint x: 307, endPoint y: 304, distance: 16.5
click at [307, 304] on input "*" at bounding box center [329, 308] width 47 height 27
type input "*"
type input "**"
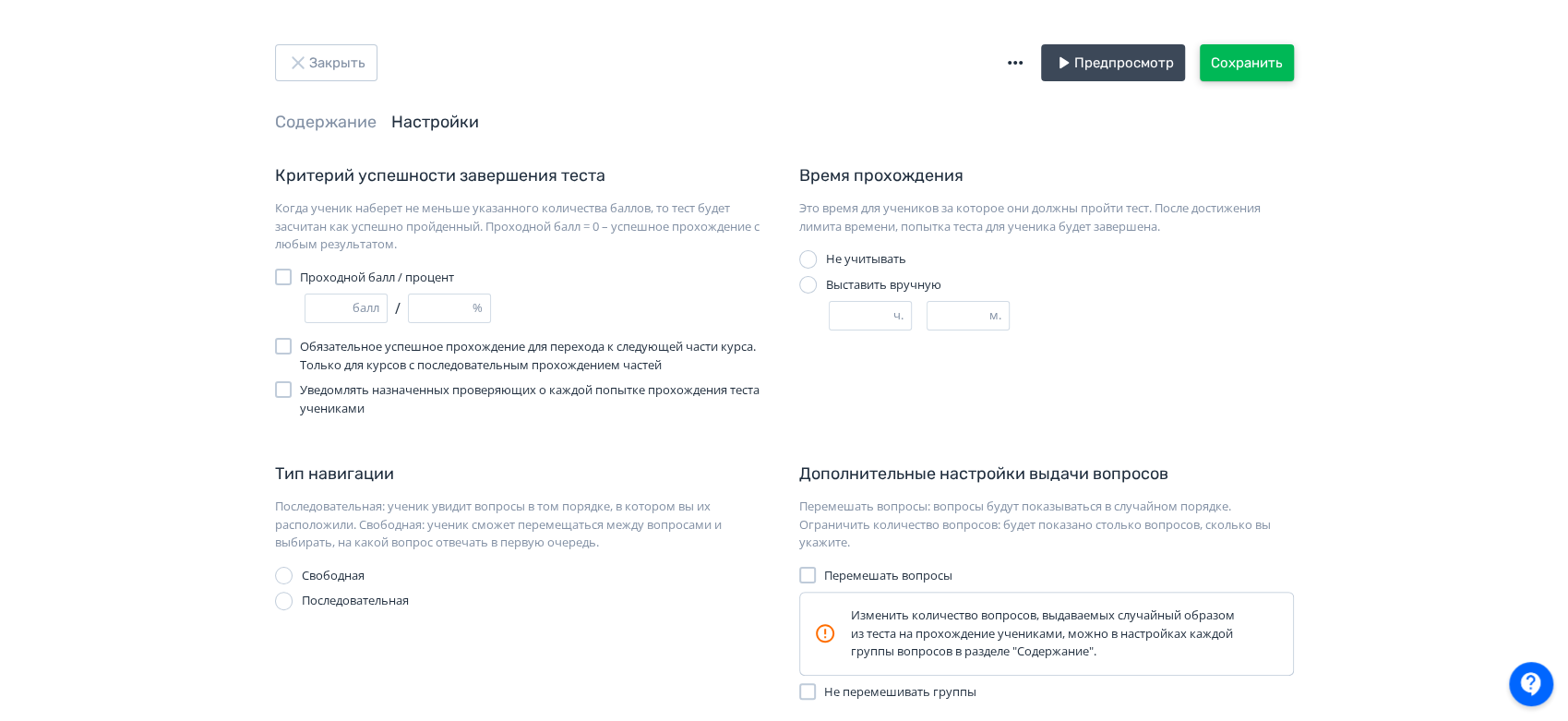
type input "*"
click at [1268, 52] on button "Сохранить" at bounding box center [1247, 62] width 94 height 37
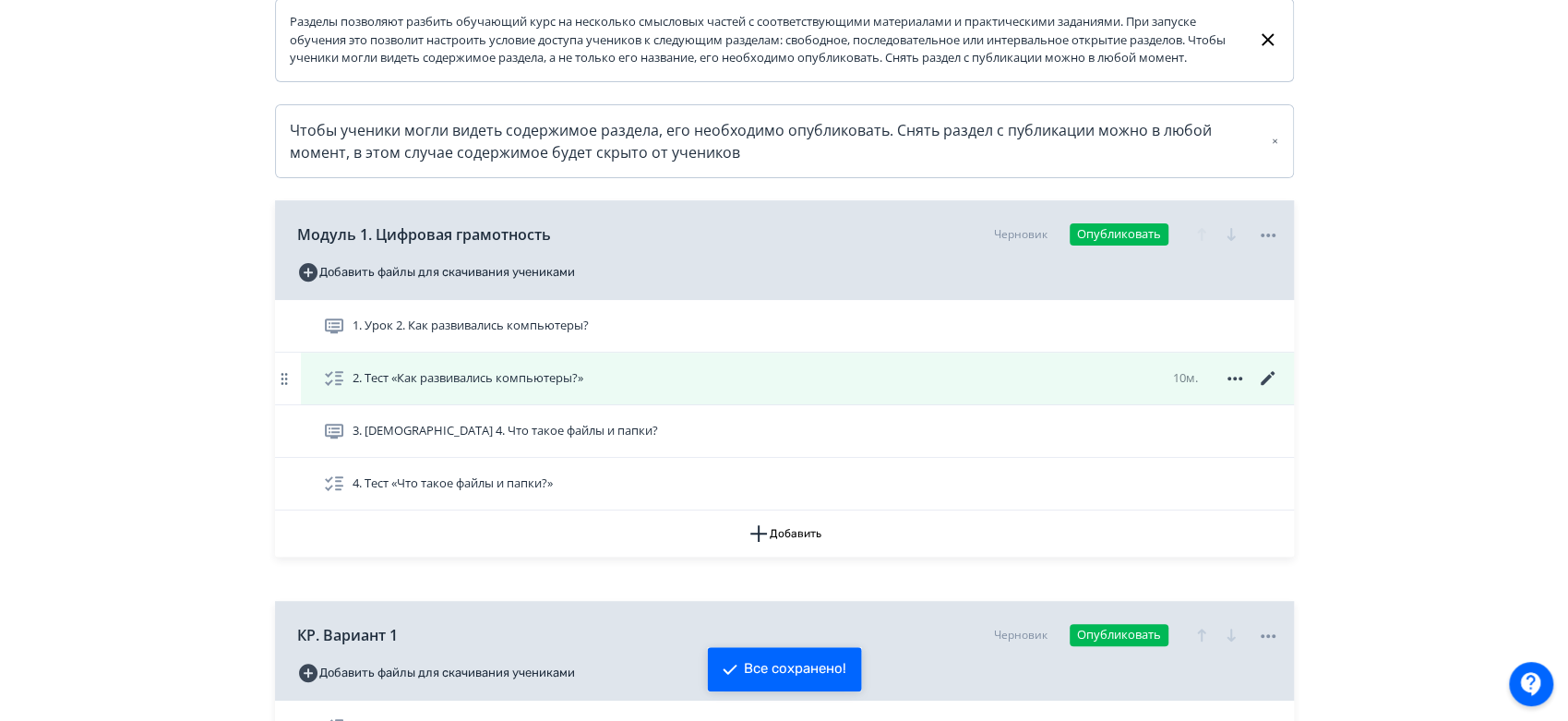
scroll to position [409, 0]
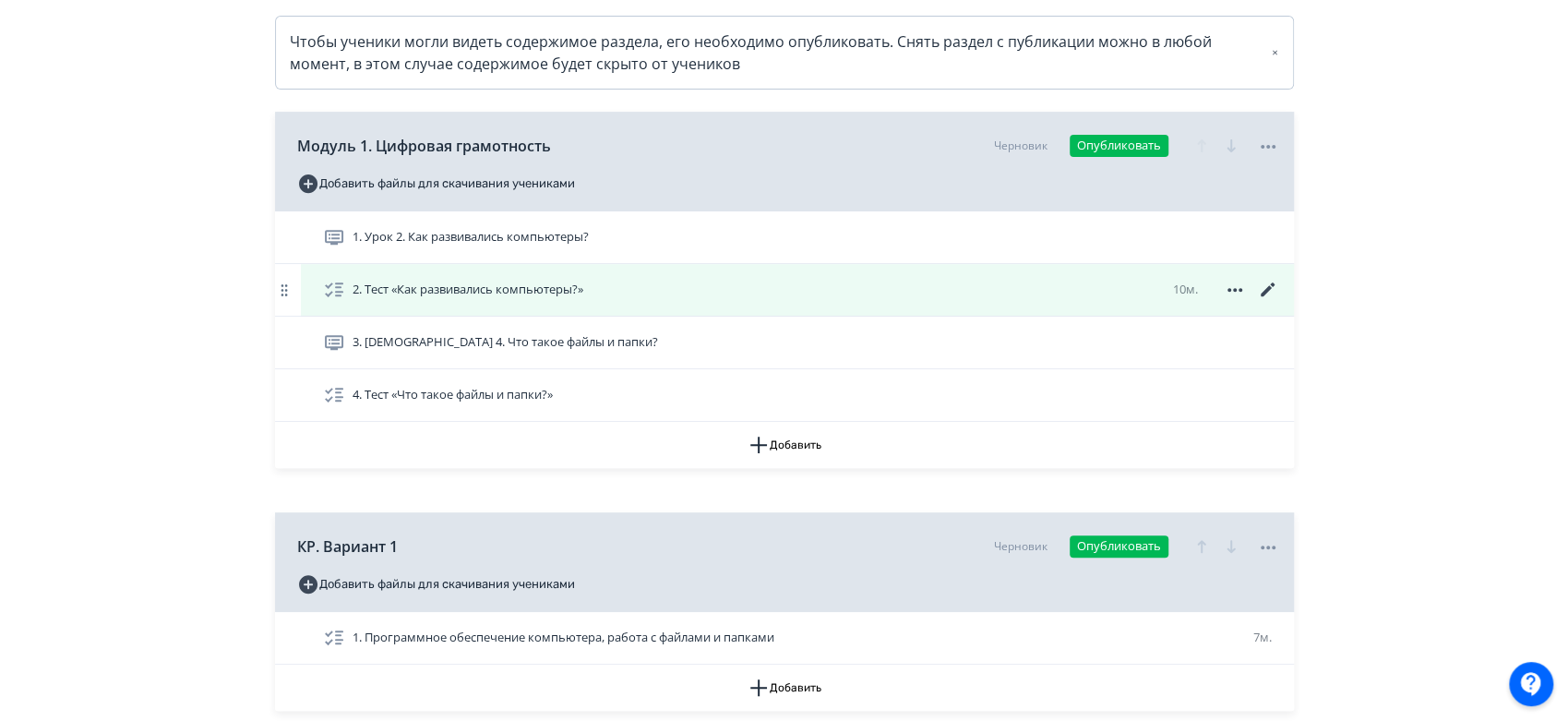
click at [1265, 300] on icon at bounding box center [1268, 290] width 23 height 23
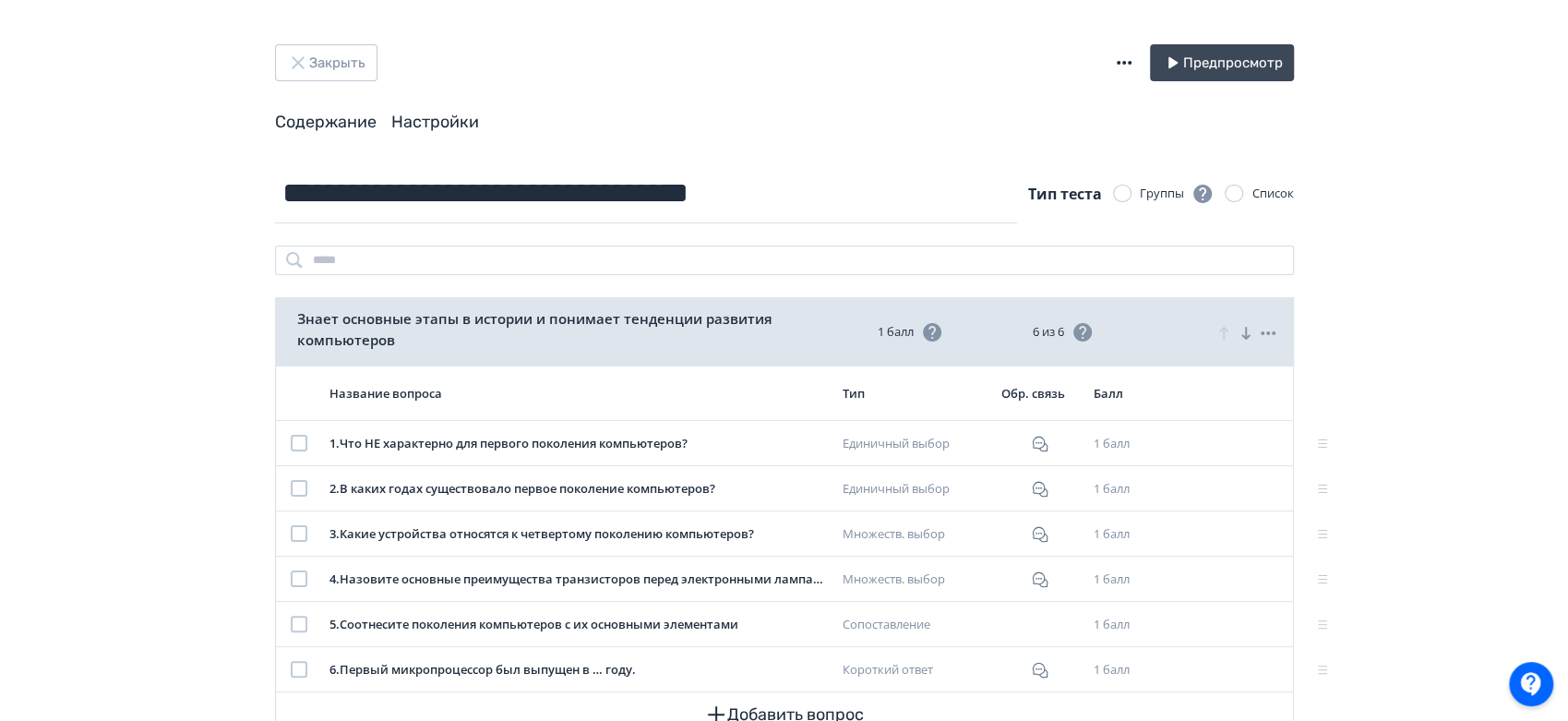
click at [434, 118] on link "Настройки" at bounding box center [435, 122] width 87 height 21
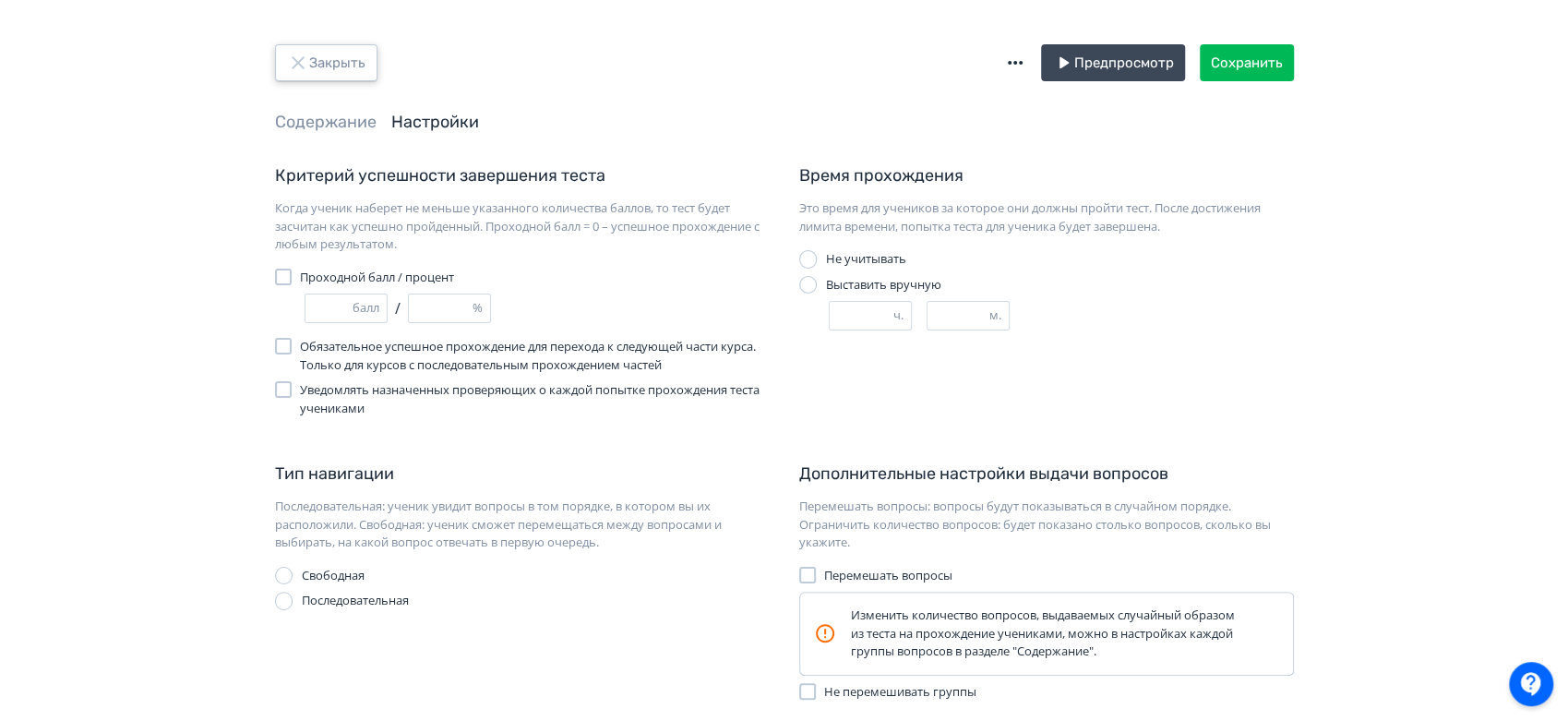
click at [298, 64] on icon "button" at bounding box center [298, 62] width 12 height 12
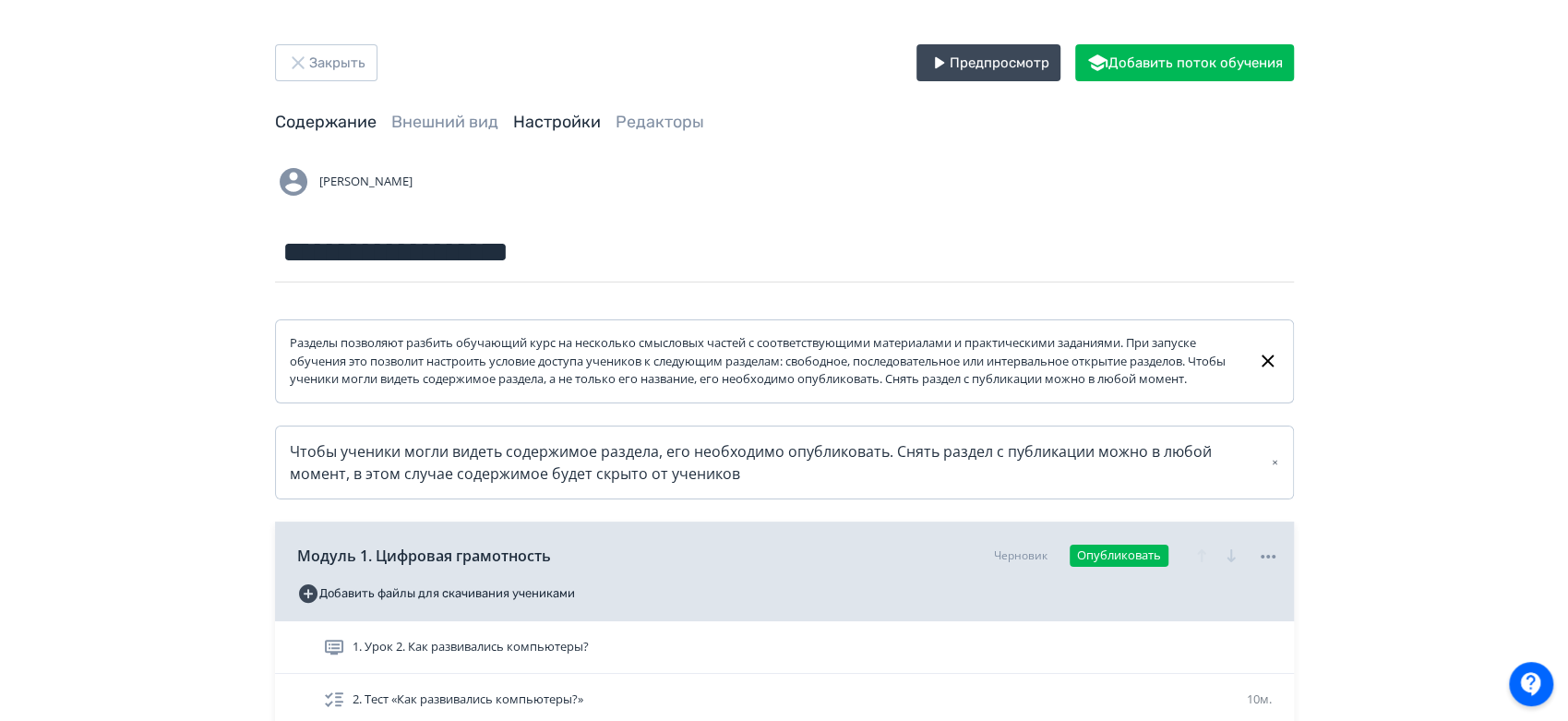
click at [546, 115] on link "Настройки" at bounding box center [556, 122] width 87 height 21
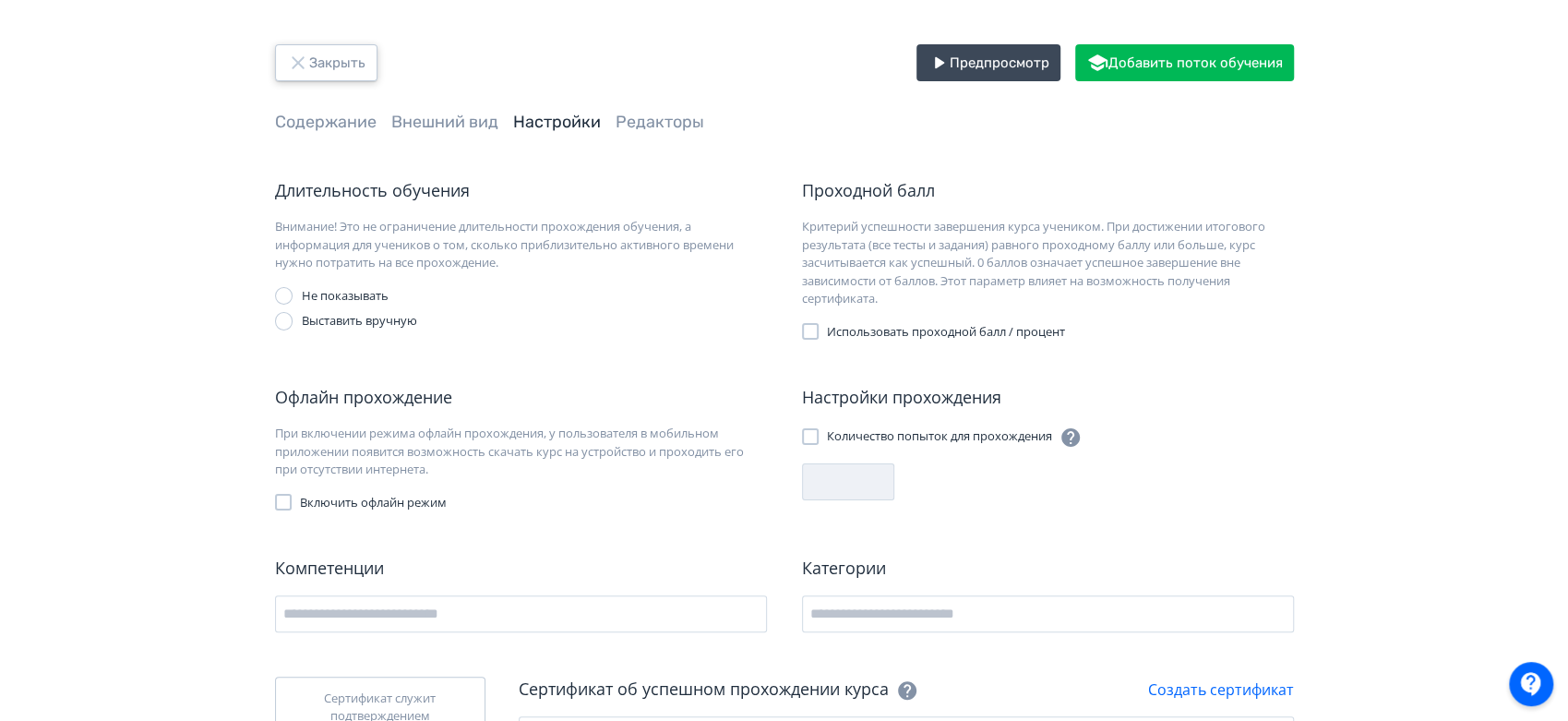
click at [302, 53] on icon "button" at bounding box center [299, 63] width 23 height 23
